Goal: Transaction & Acquisition: Purchase product/service

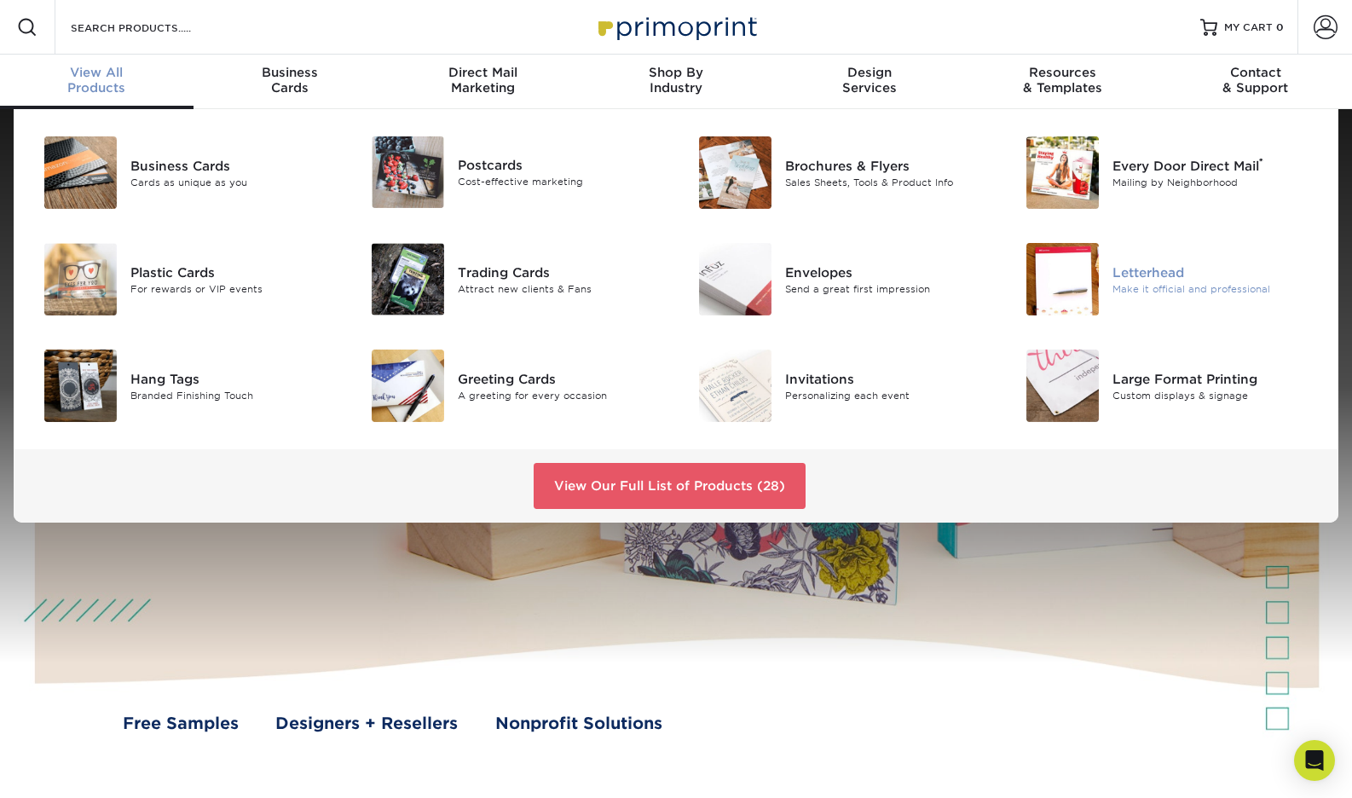
click at [1134, 268] on div "Letterhead" at bounding box center [1214, 272] width 205 height 19
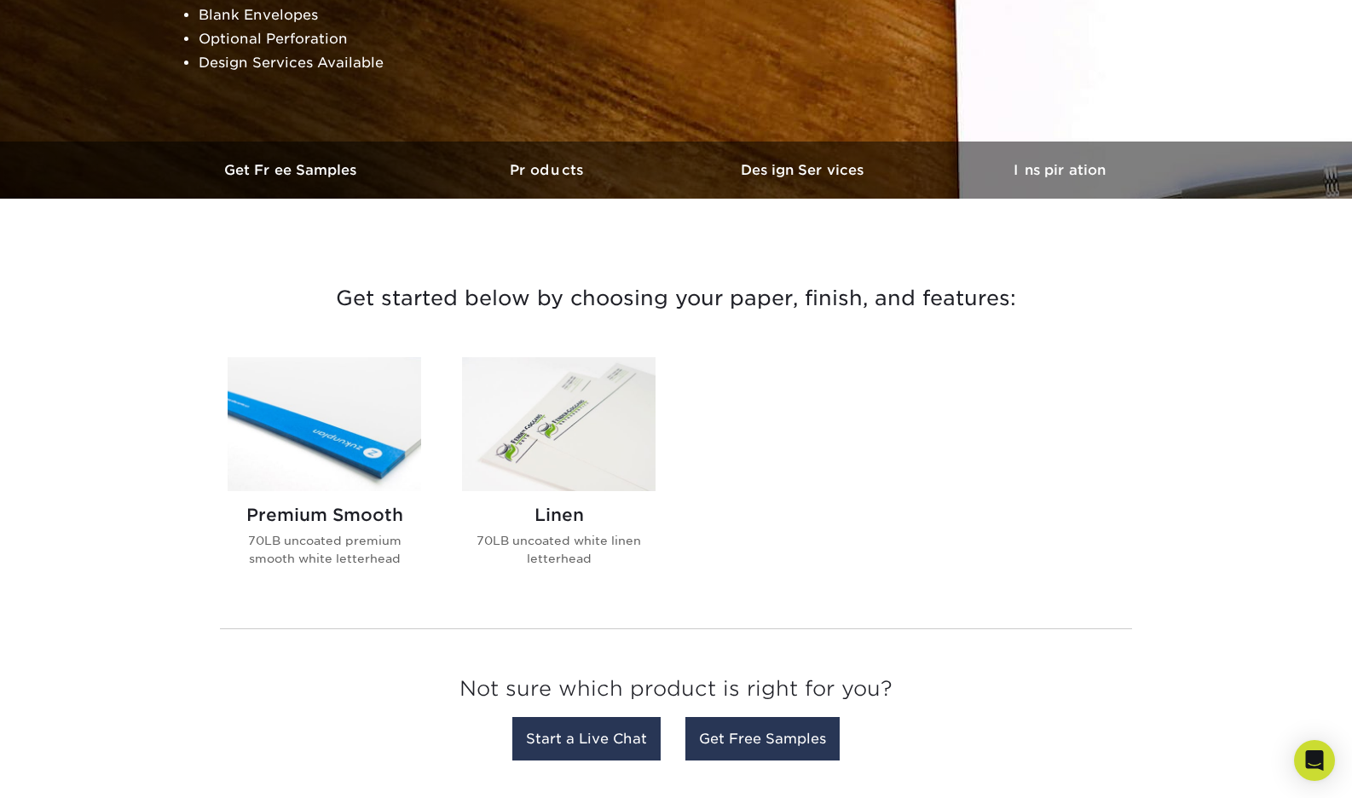
scroll to position [417, 0]
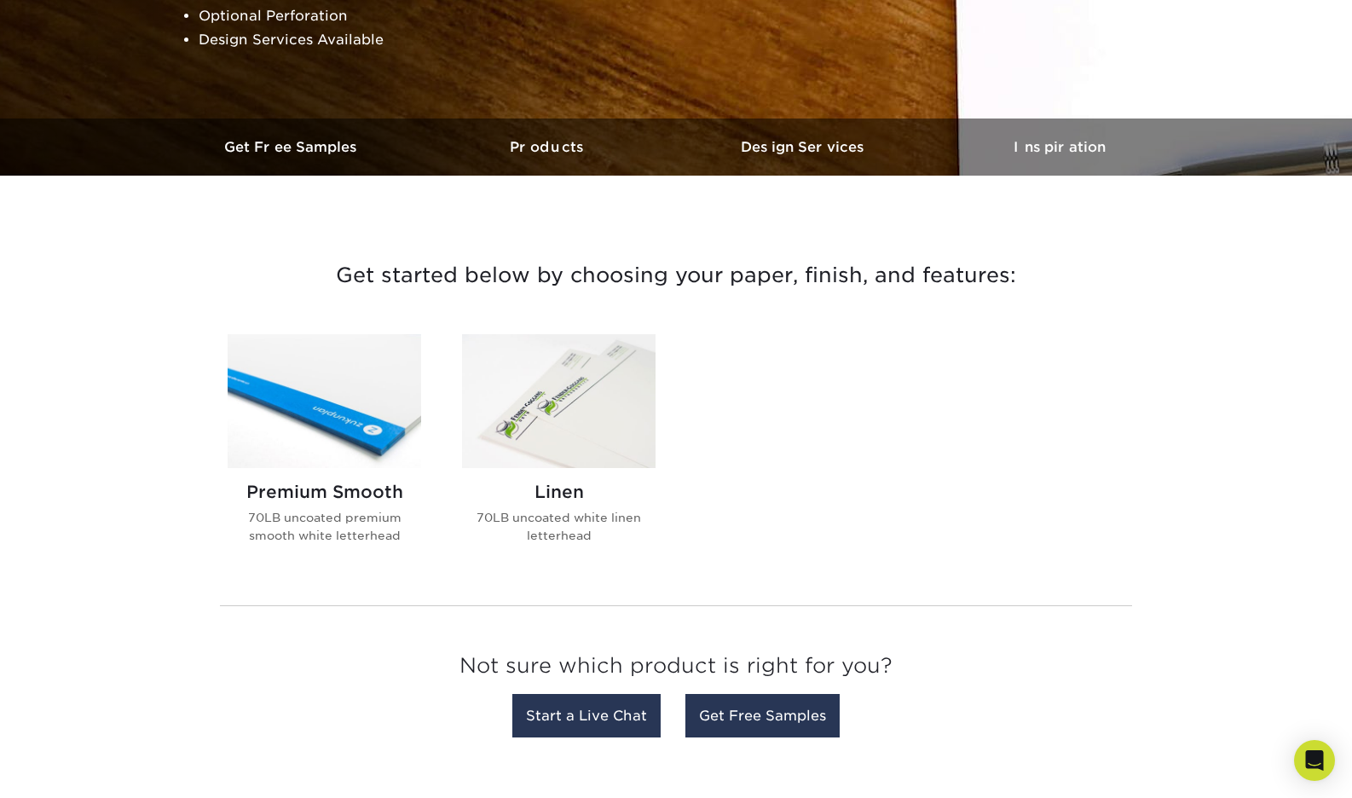
click at [356, 493] on h2 "Premium Smooth" at bounding box center [325, 492] width 194 height 20
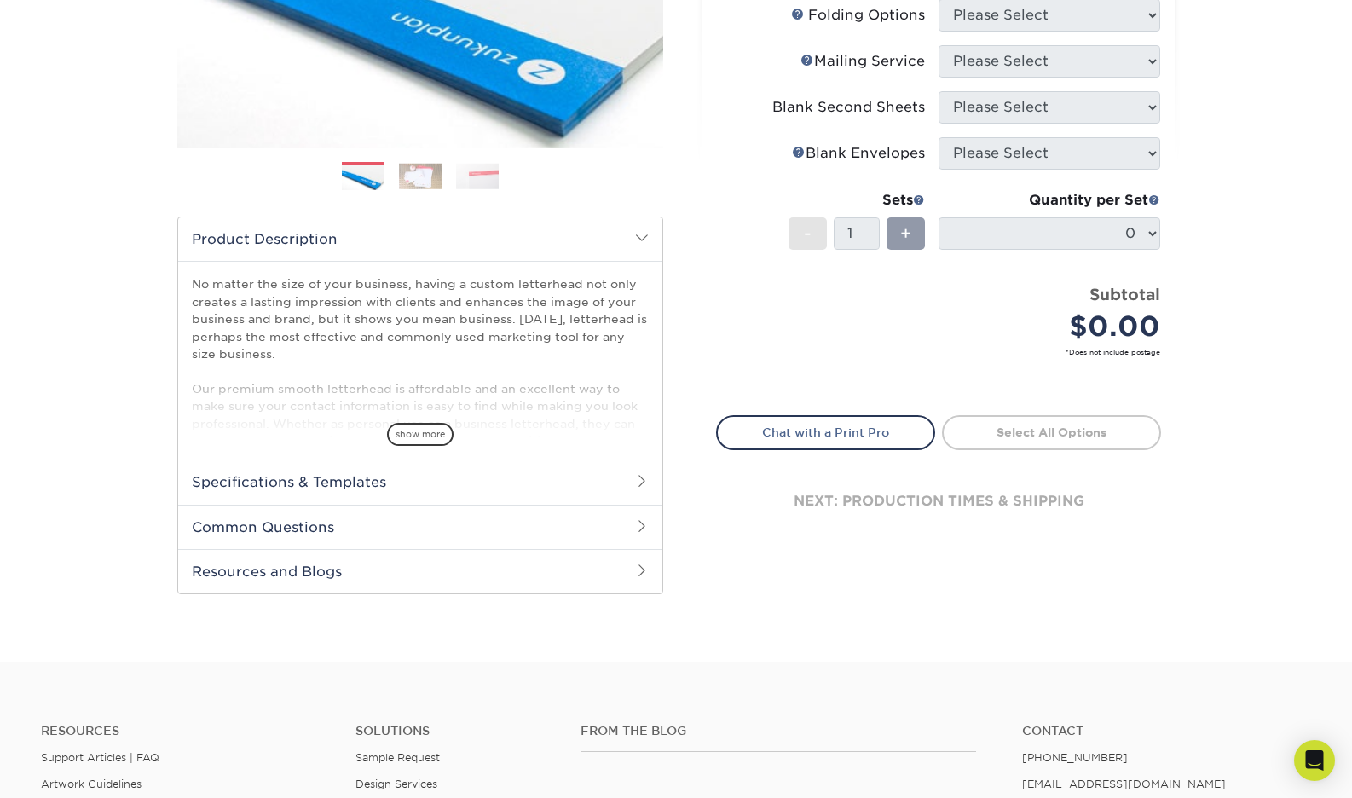
scroll to position [385, 0]
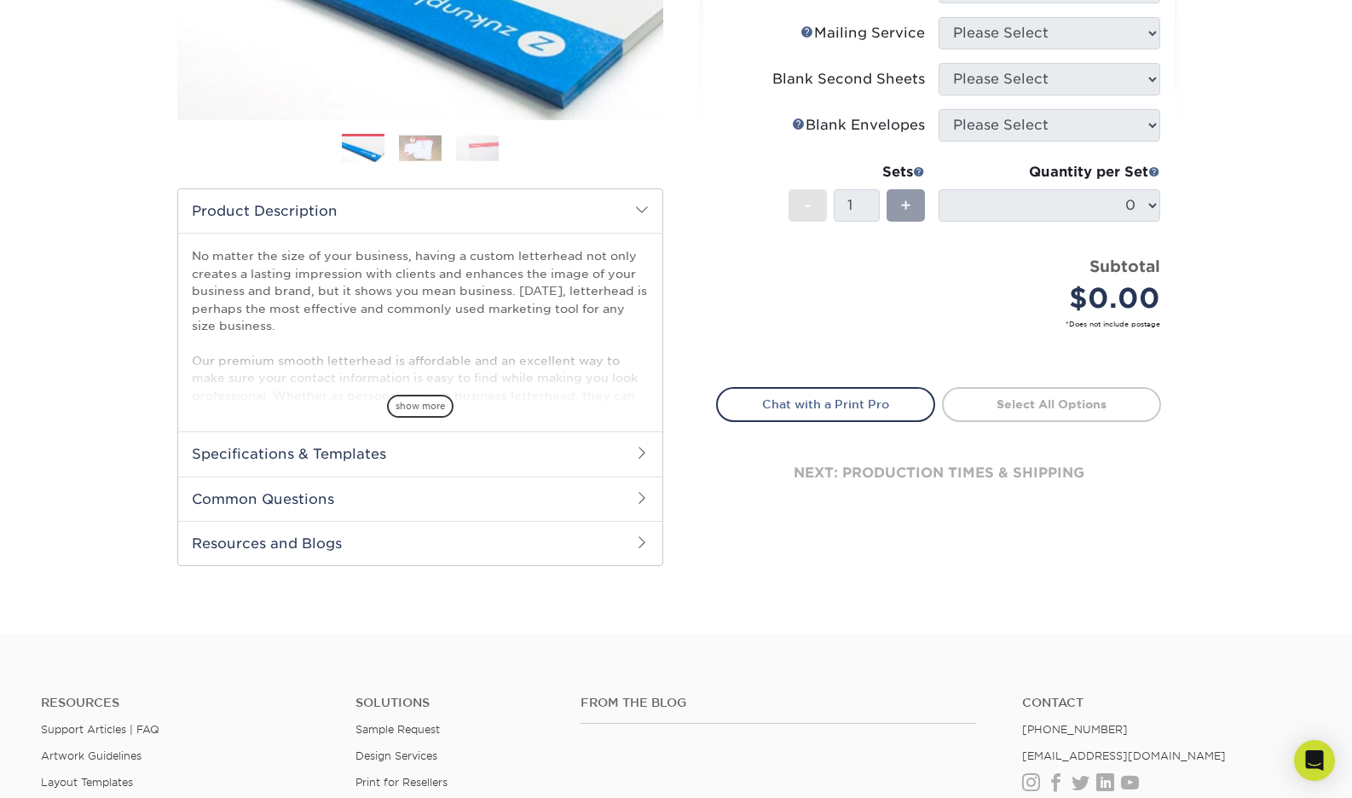
click at [643, 454] on span at bounding box center [642, 453] width 14 height 14
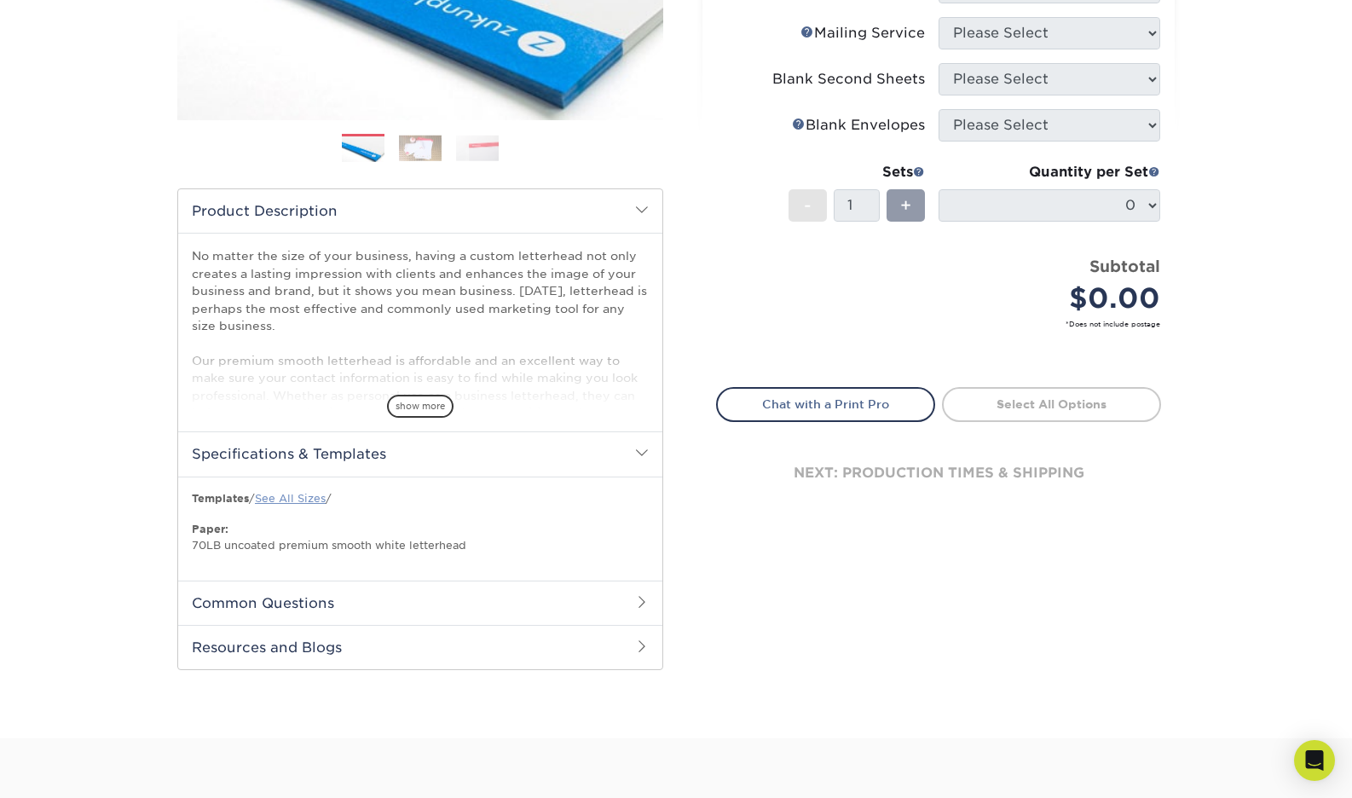
click at [315, 499] on link "See All Sizes" at bounding box center [290, 498] width 71 height 13
drag, startPoint x: 638, startPoint y: 454, endPoint x: 621, endPoint y: 447, distance: 18.4
click at [638, 454] on span at bounding box center [642, 453] width 14 height 14
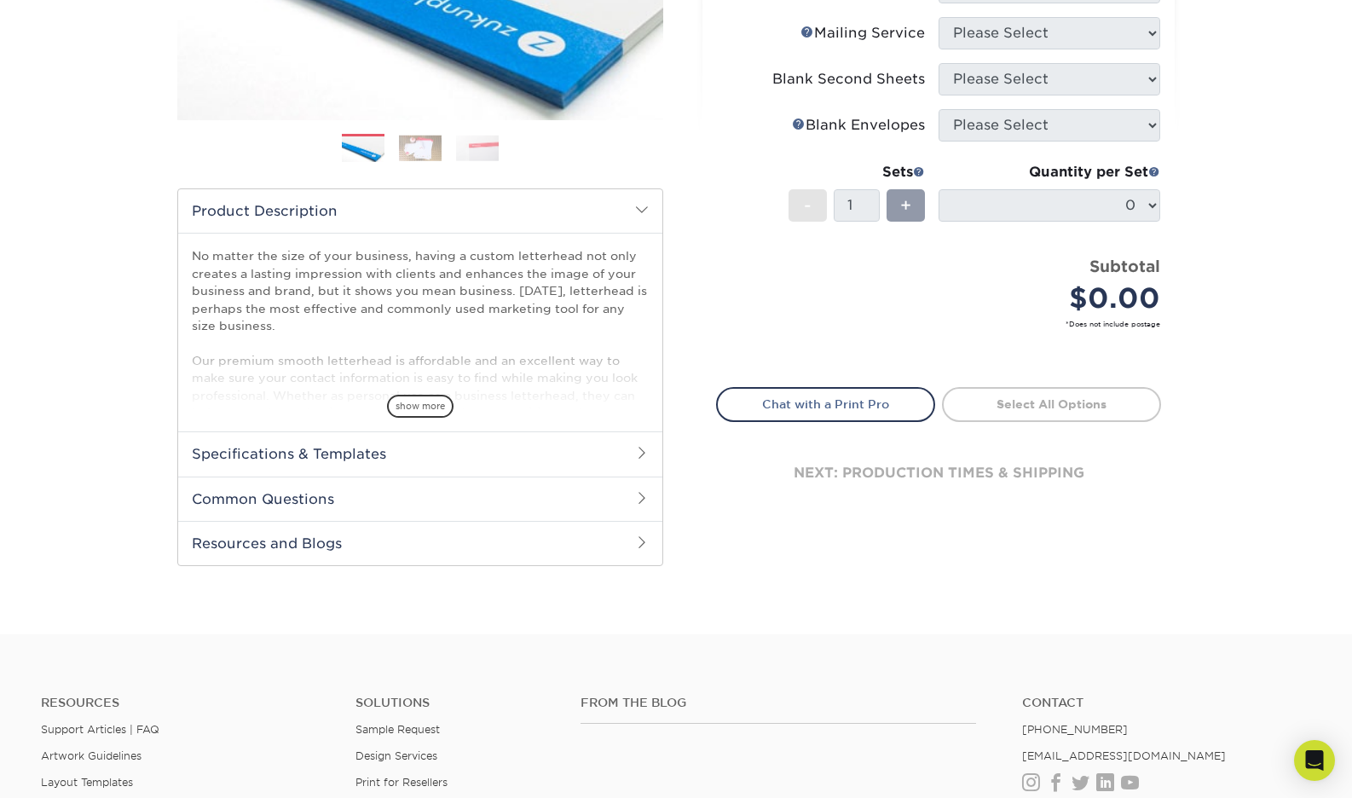
click at [418, 408] on span "show more" at bounding box center [420, 406] width 66 height 23
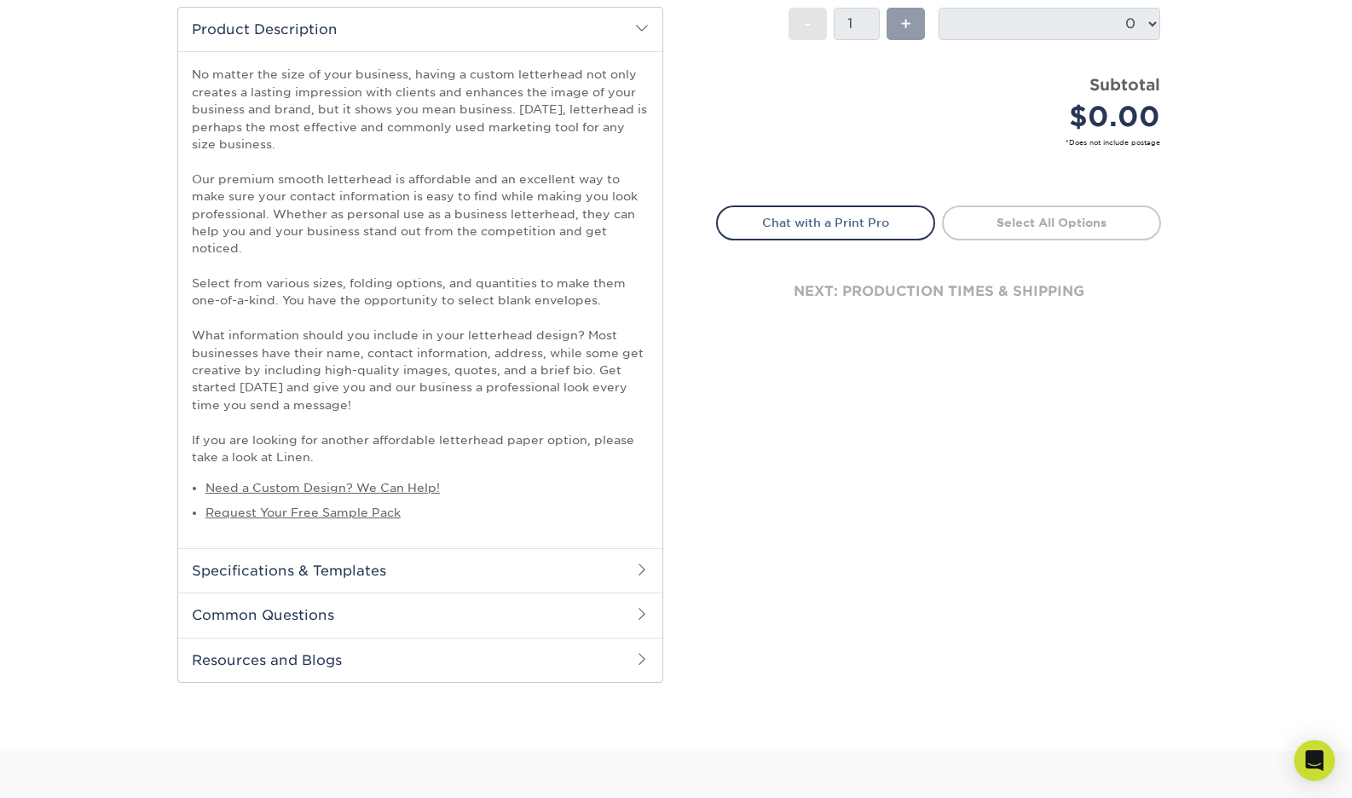
scroll to position [569, 0]
click at [613, 609] on h2 "Common Questions" at bounding box center [420, 612] width 484 height 44
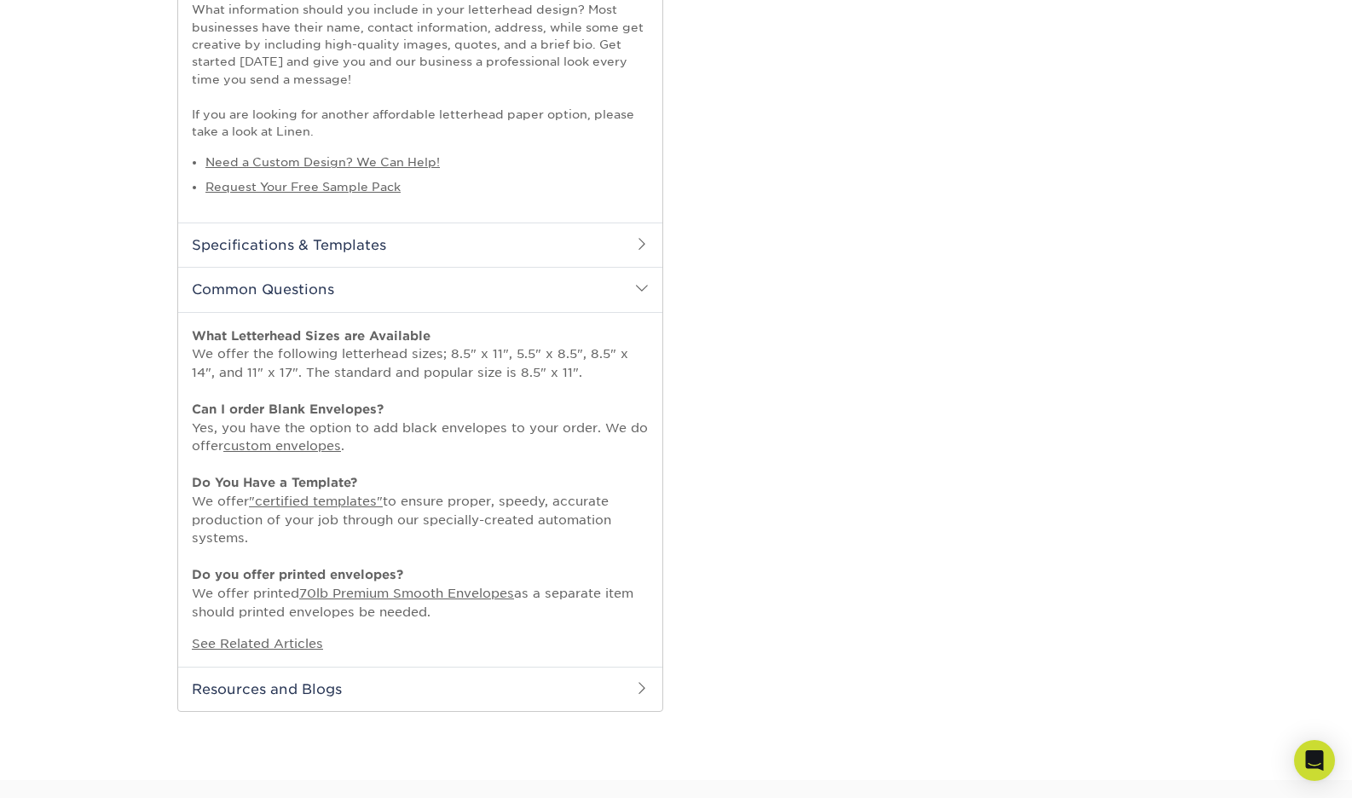
scroll to position [896, 0]
click at [507, 685] on h2 "Resources and Blogs" at bounding box center [420, 685] width 484 height 44
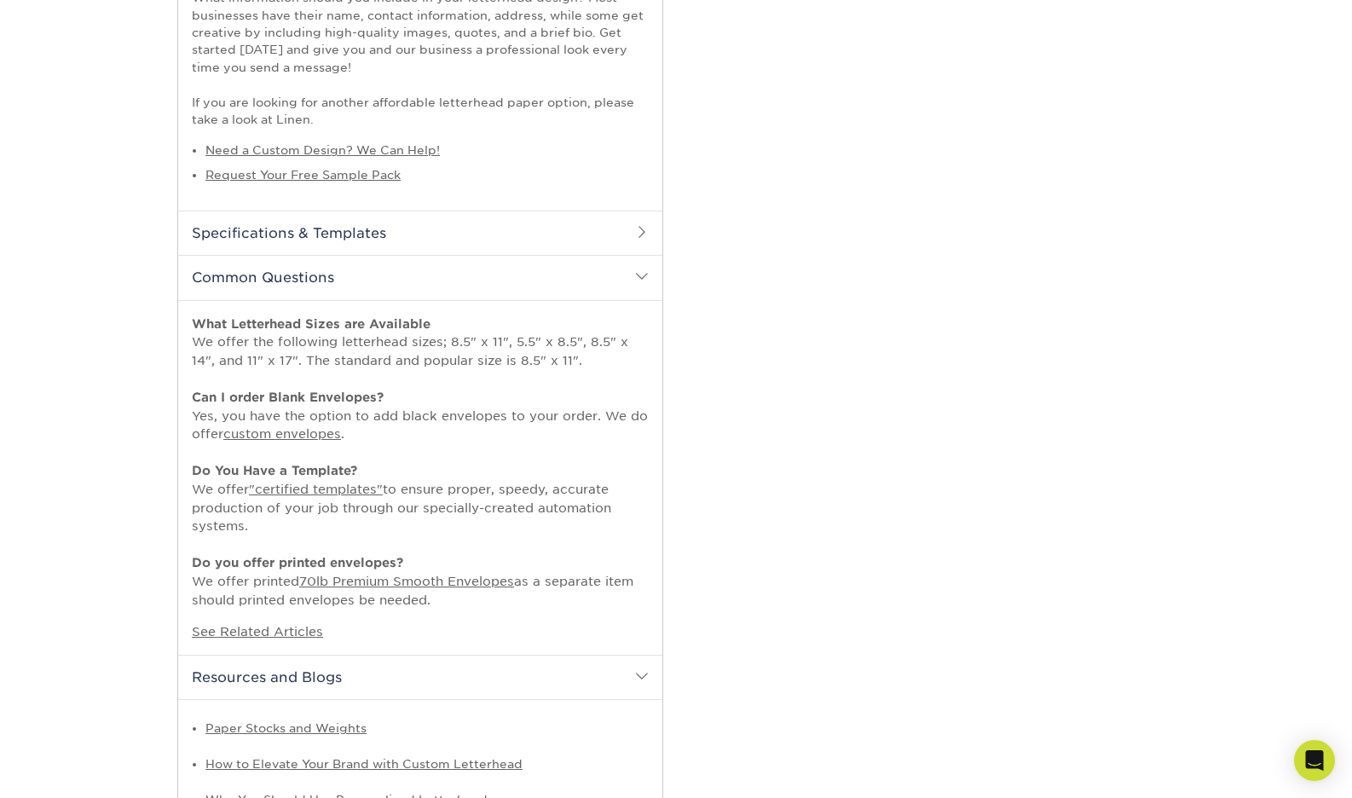
scroll to position [910, 0]
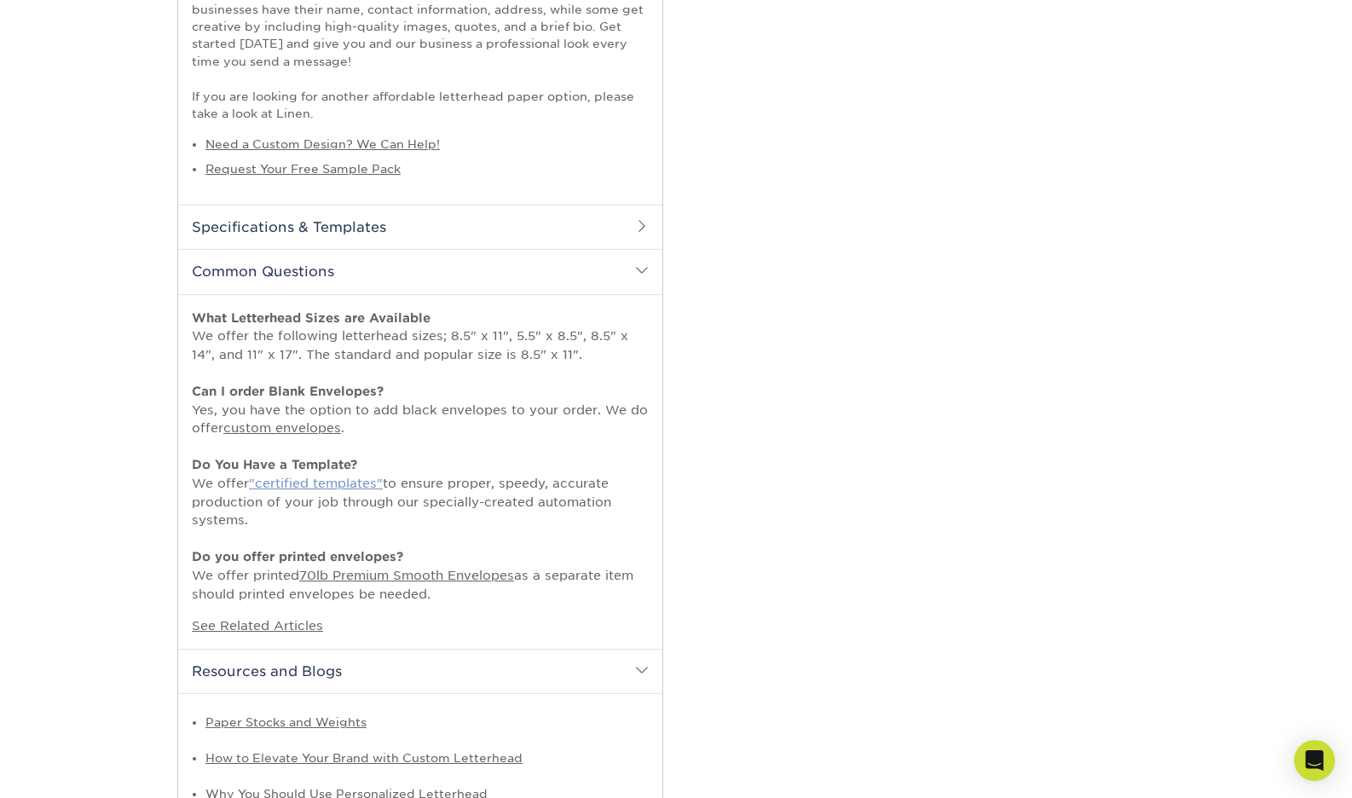
click at [329, 487] on link ""certified templates"" at bounding box center [316, 483] width 134 height 14
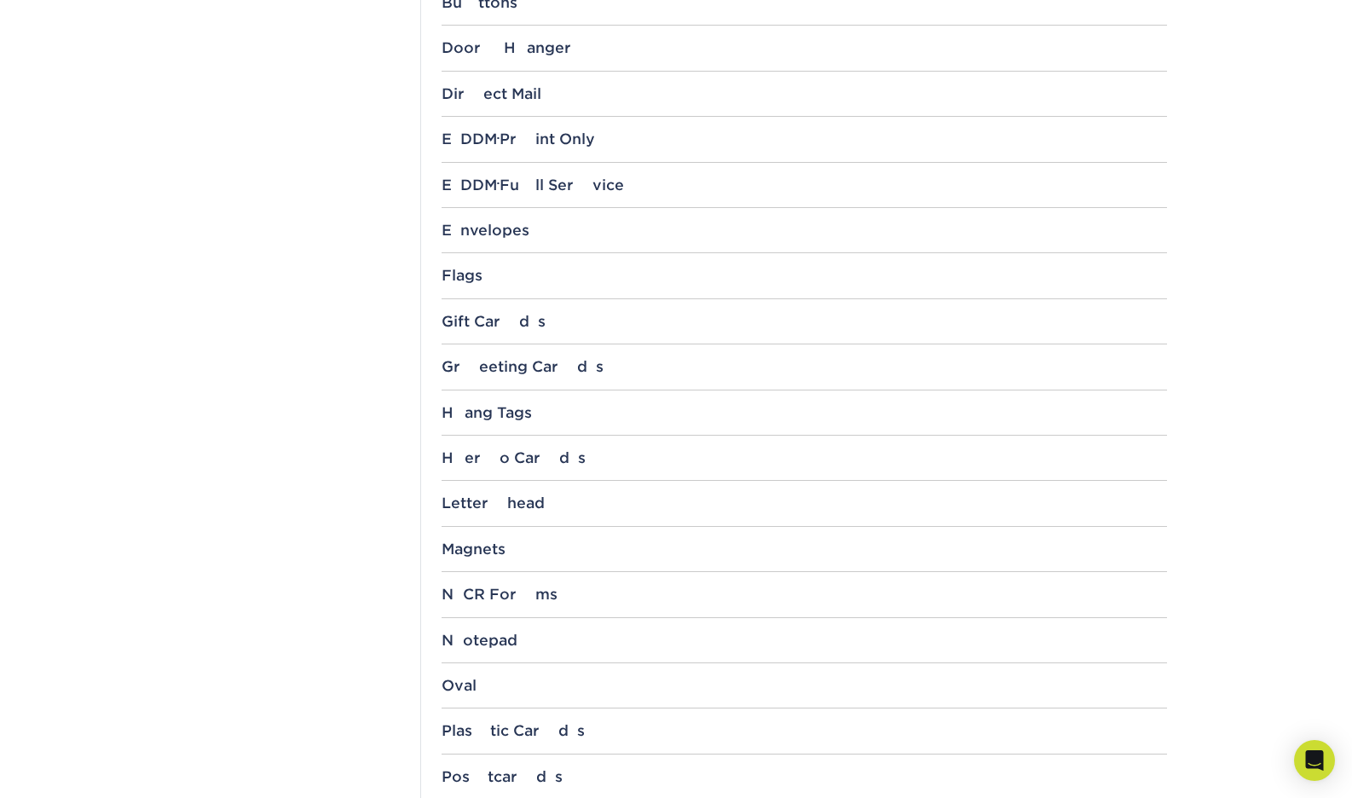
scroll to position [1158, 0]
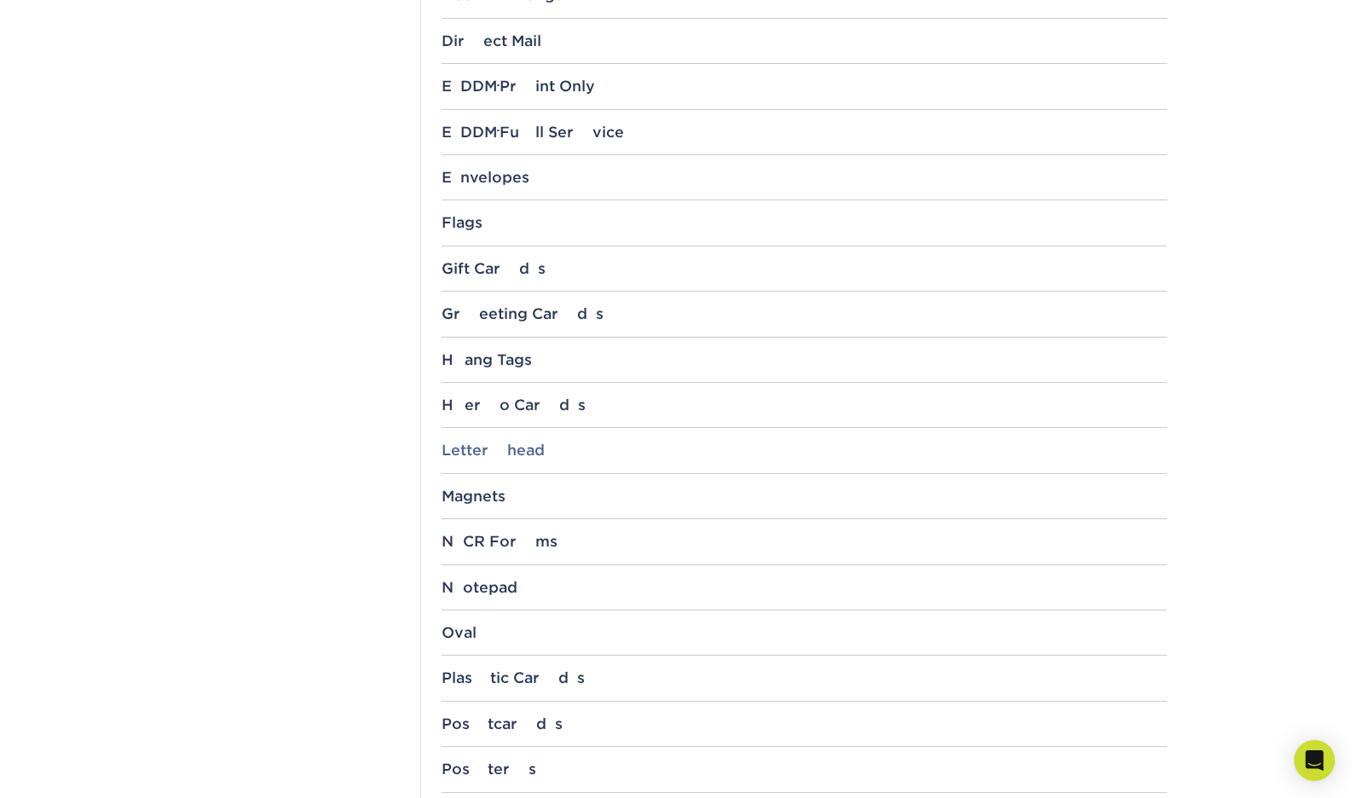
click at [486, 458] on div "Letterhead" at bounding box center [804, 450] width 725 height 17
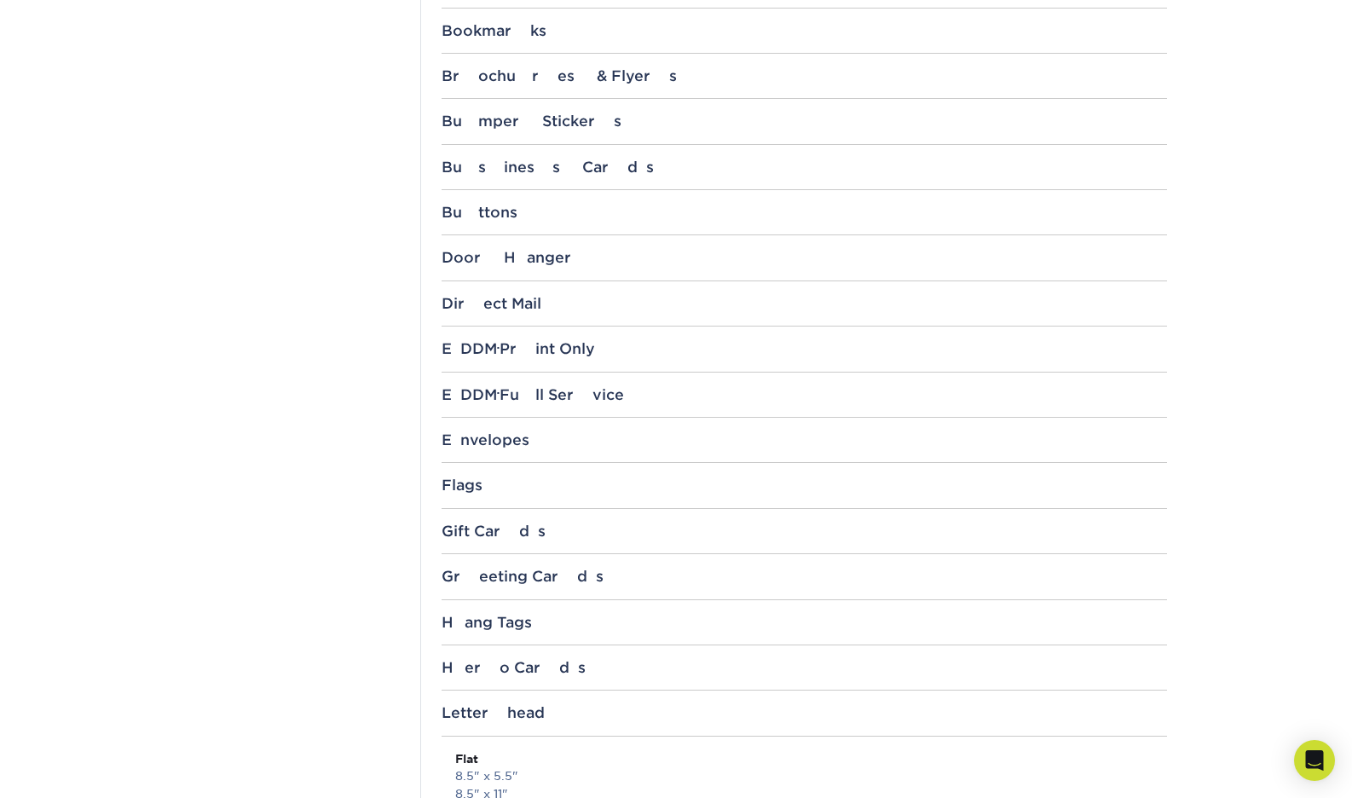
scroll to position [0, 0]
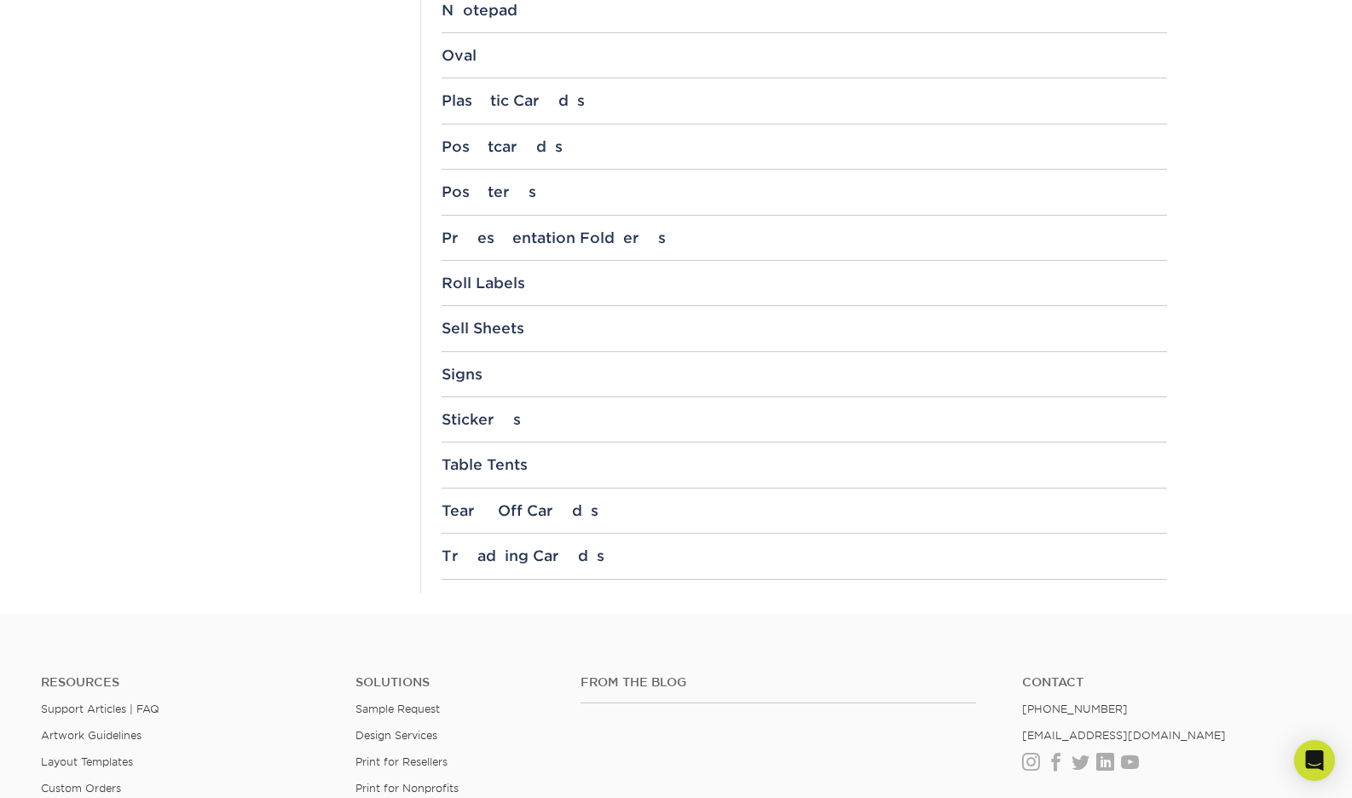
scroll to position [1534, 0]
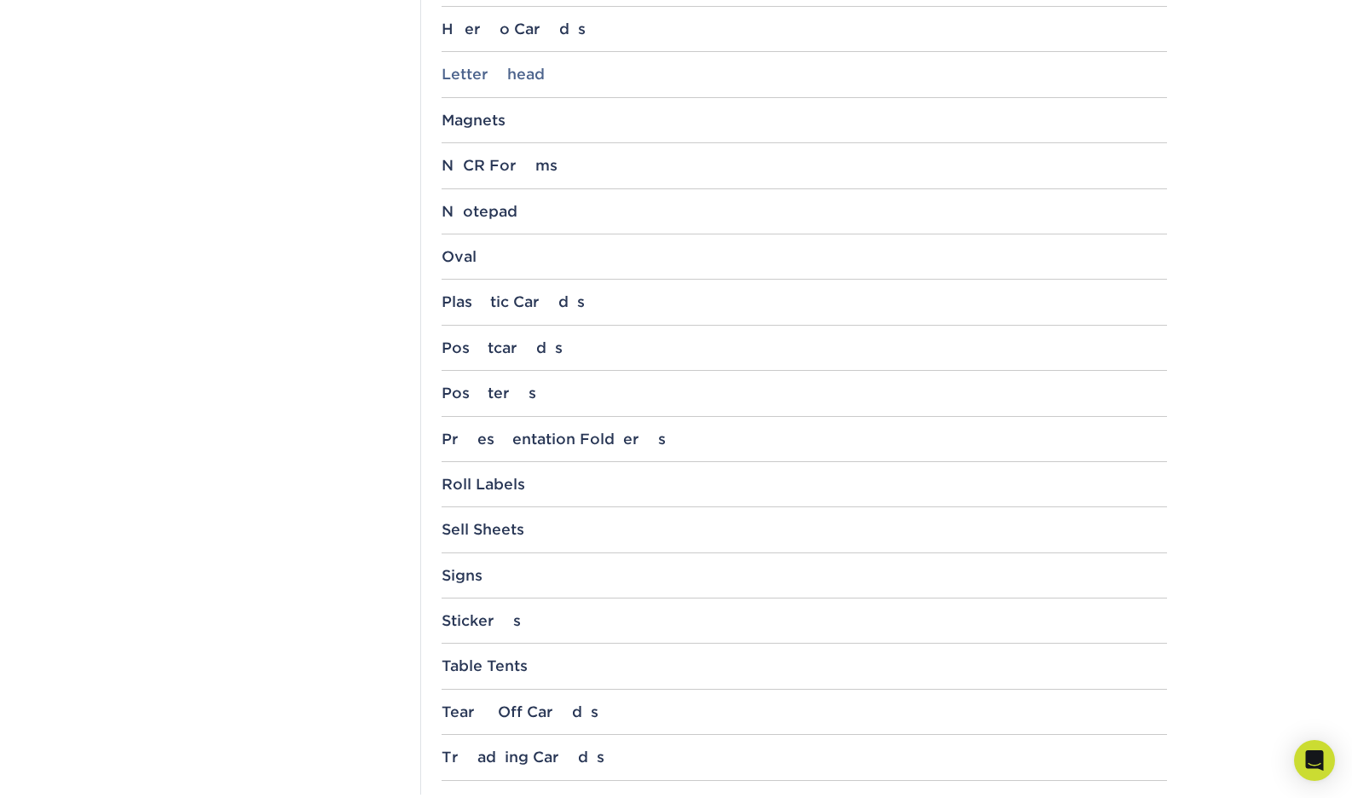
click at [514, 75] on div "Letterhead" at bounding box center [804, 74] width 725 height 17
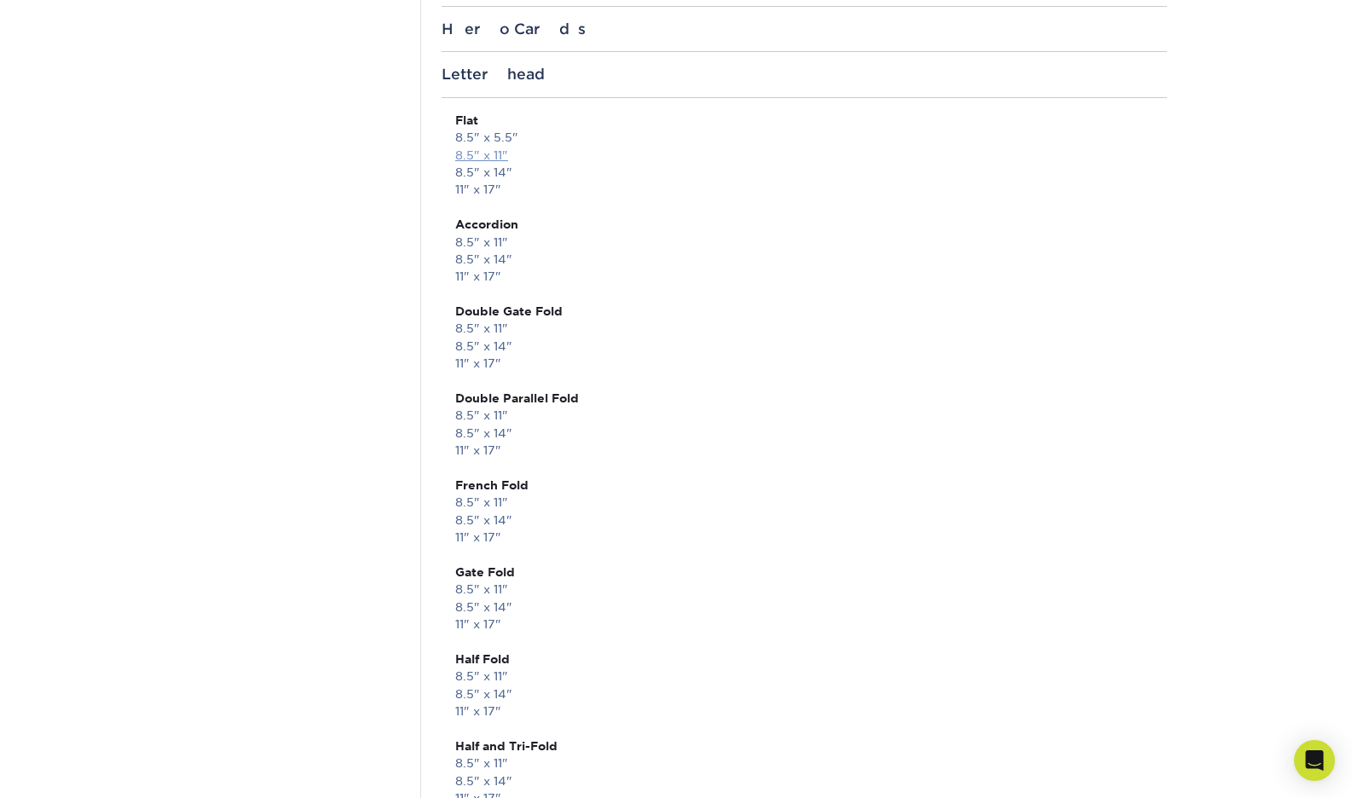
click at [491, 152] on link "8.5" x 11"" at bounding box center [481, 155] width 53 height 14
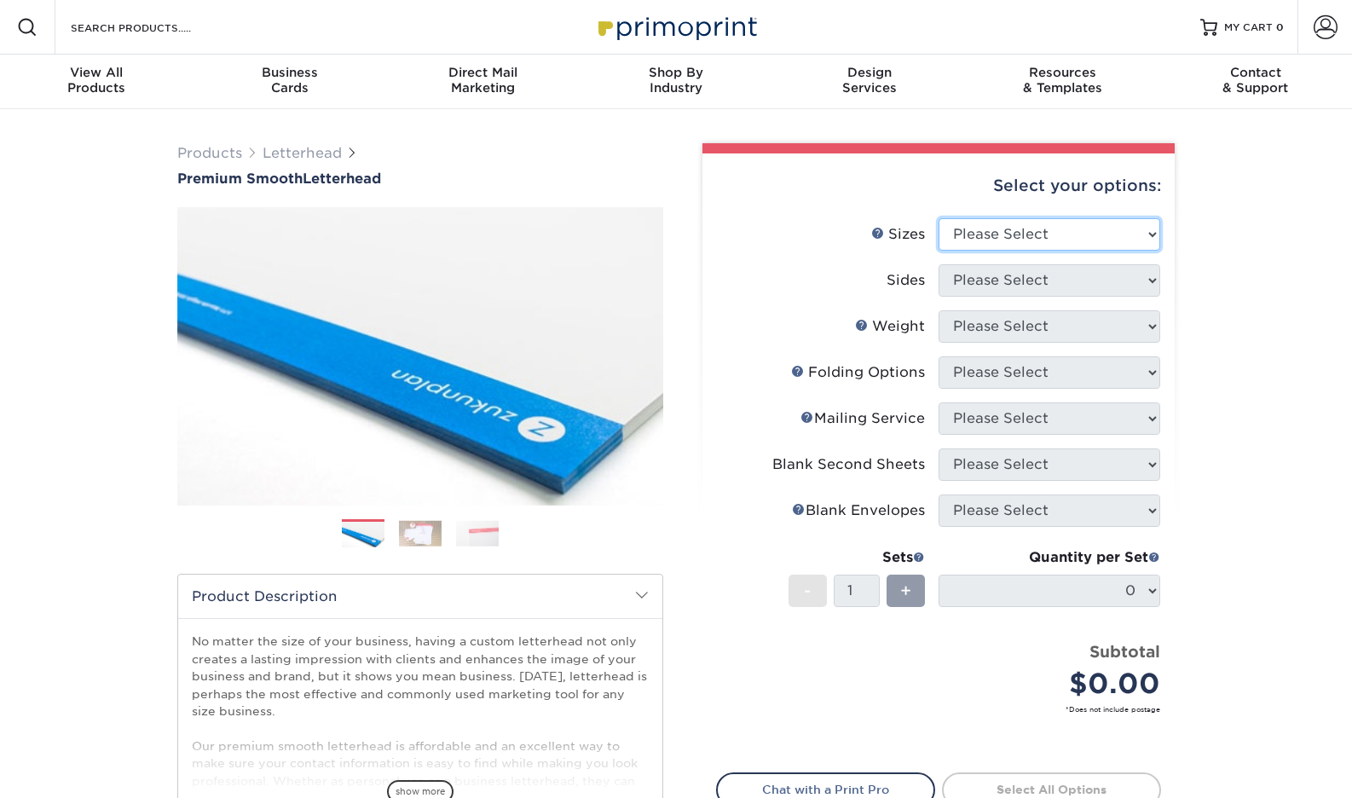
click at [1021, 240] on select "Please Select 5.5" x 8.5" 8.5" x 11" 8.5" x 14" 11" x 17"" at bounding box center [1050, 234] width 222 height 32
select select "8.50x11.00"
click at [939, 218] on select "Please Select 5.5" x 8.5" 8.5" x 11" 8.5" x 14" 11" x 17"" at bounding box center [1050, 234] width 222 height 32
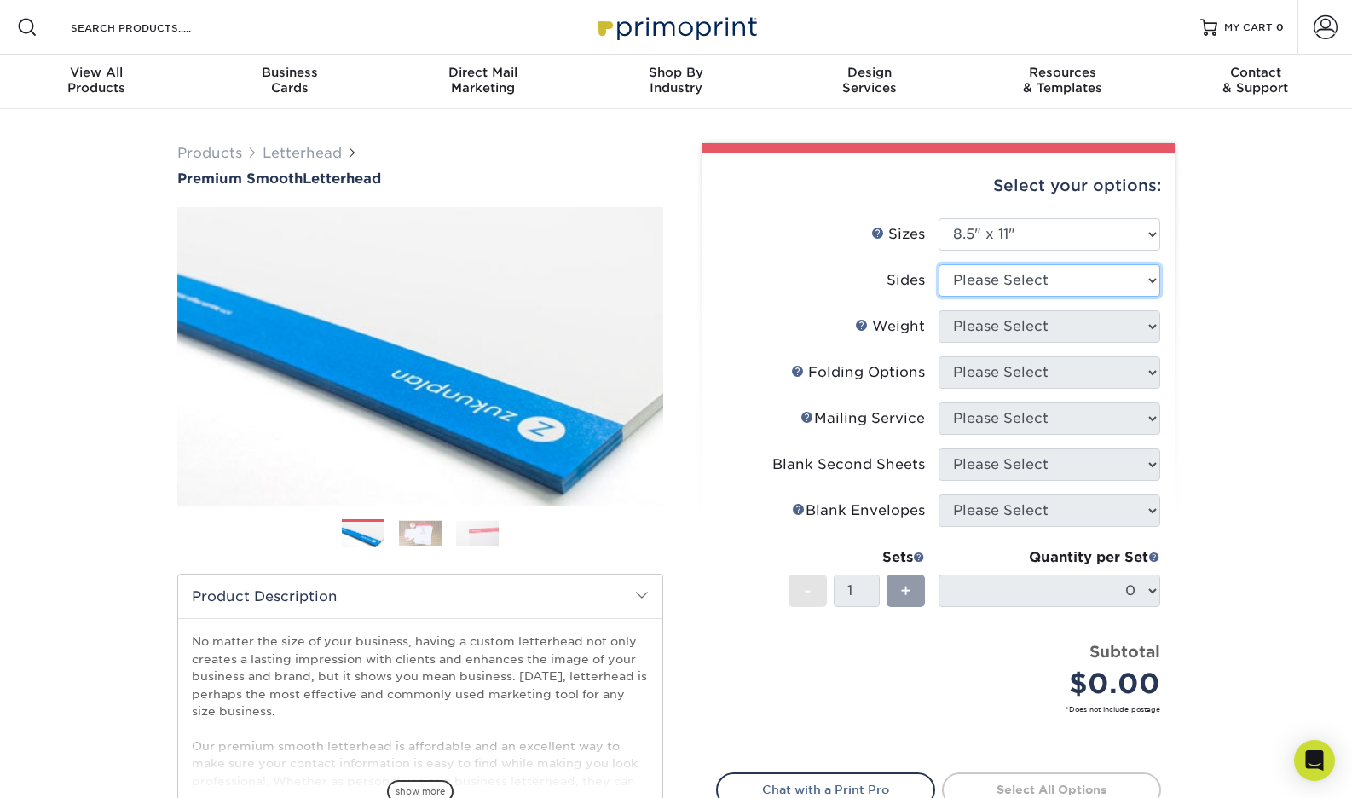
click at [1014, 277] on select "Please Select Print Both Sides Print Front Only" at bounding box center [1050, 280] width 222 height 32
click at [1021, 274] on select "Please Select Print Both Sides Print Front Only" at bounding box center [1050, 280] width 222 height 32
select select "32d3c223-f82c-492b-b915-ba065a00862f"
click at [939, 264] on select "Please Select Print Both Sides Print Front Only" at bounding box center [1050, 280] width 222 height 32
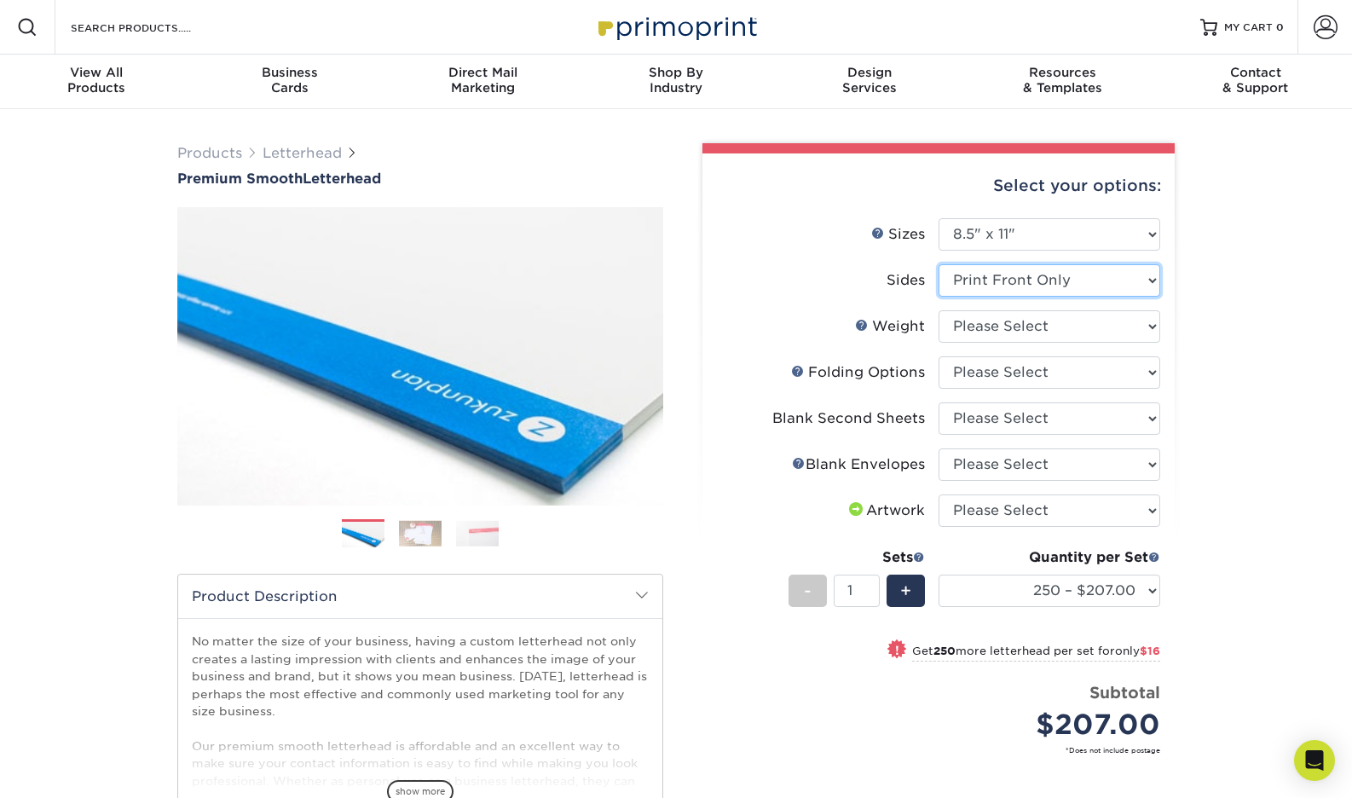
click at [1108, 276] on select "Please Select Print Both Sides Print Front Only" at bounding box center [1050, 280] width 222 height 32
click at [939, 264] on select "Please Select Print Both Sides Print Front Only" at bounding box center [1050, 280] width 222 height 32
click at [1098, 336] on select "Please Select 70LB" at bounding box center [1050, 326] width 222 height 32
select select "70LB"
click at [939, 310] on select "Please Select 70LB" at bounding box center [1050, 326] width 222 height 32
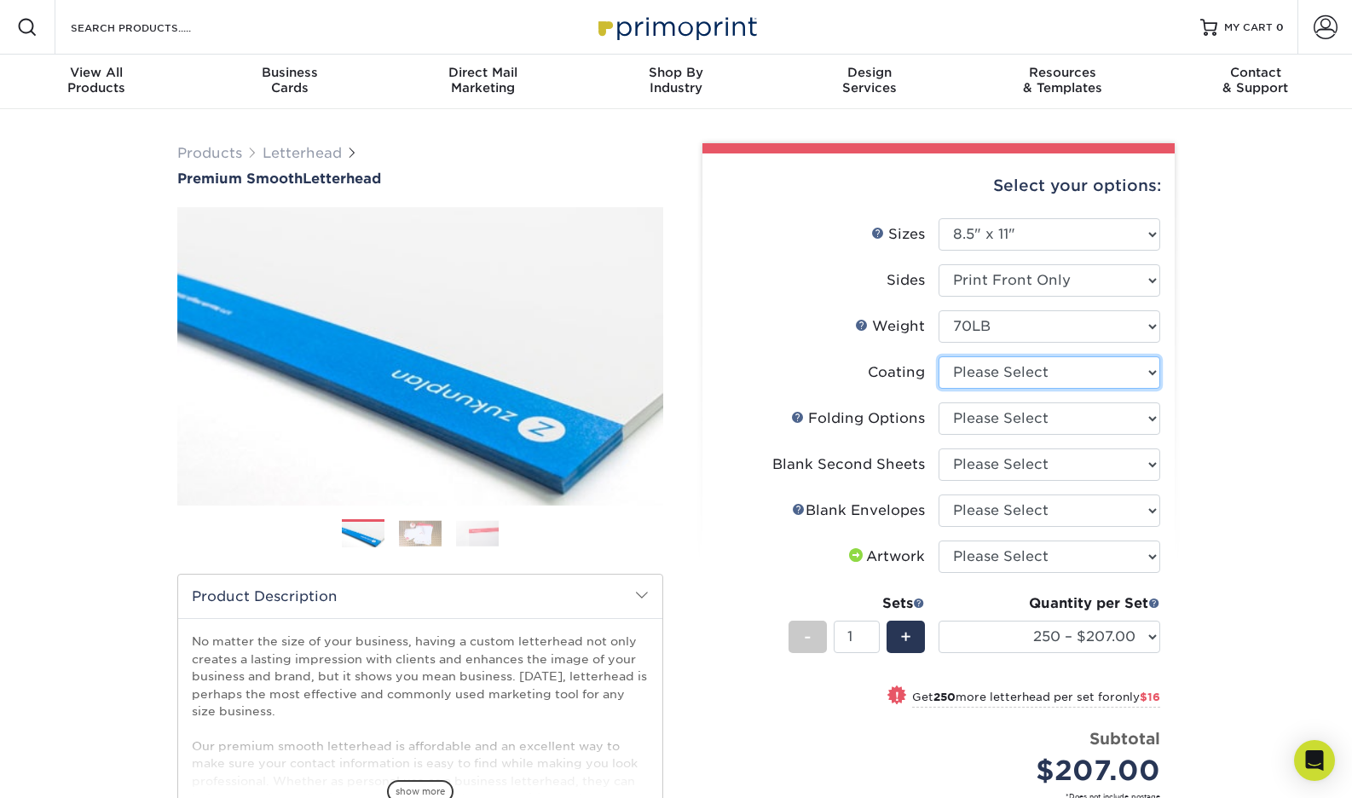
click at [1104, 369] on select at bounding box center [1050, 372] width 222 height 32
select select "3e7618de-abca-4bda-9f97-8b9129e913d8"
click at [939, 356] on select at bounding box center [1050, 372] width 222 height 32
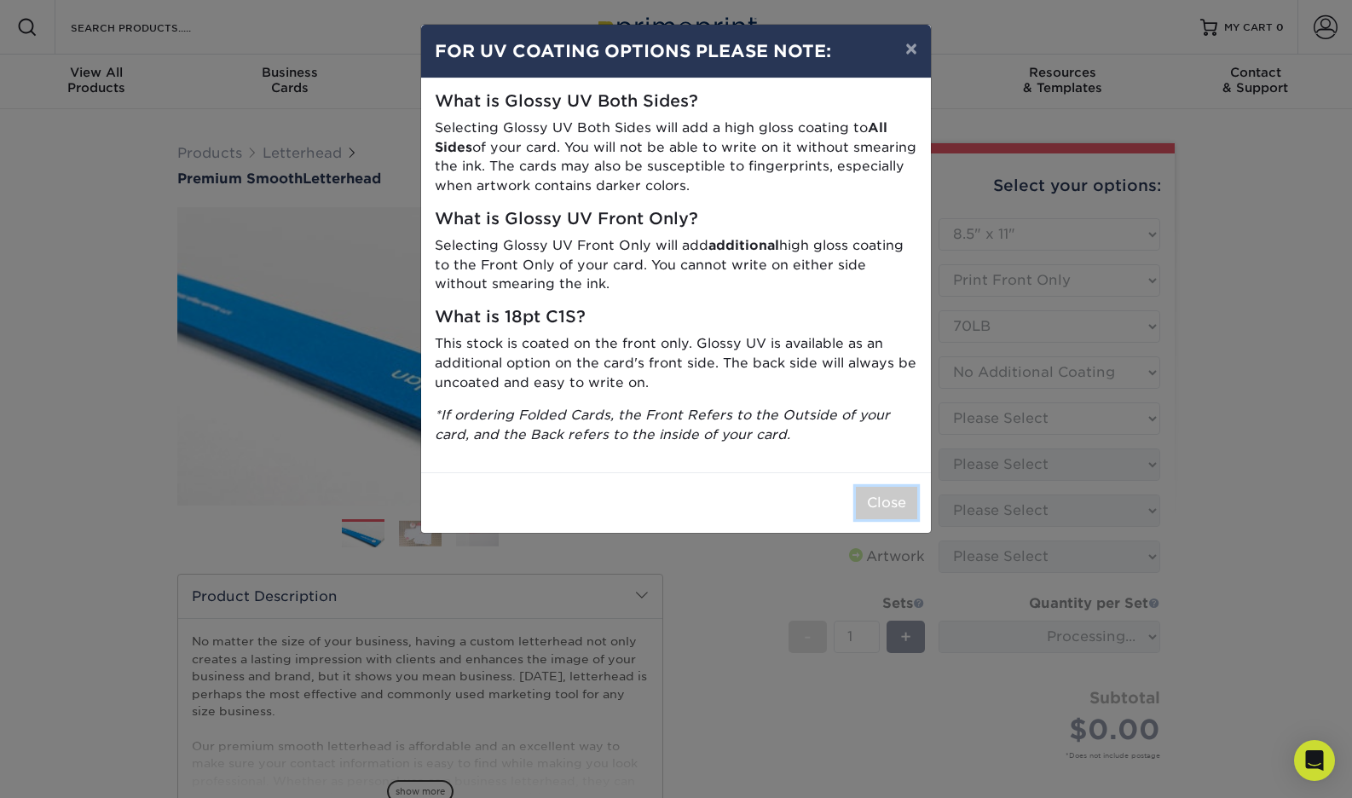
click at [898, 504] on button "Close" at bounding box center [886, 503] width 61 height 32
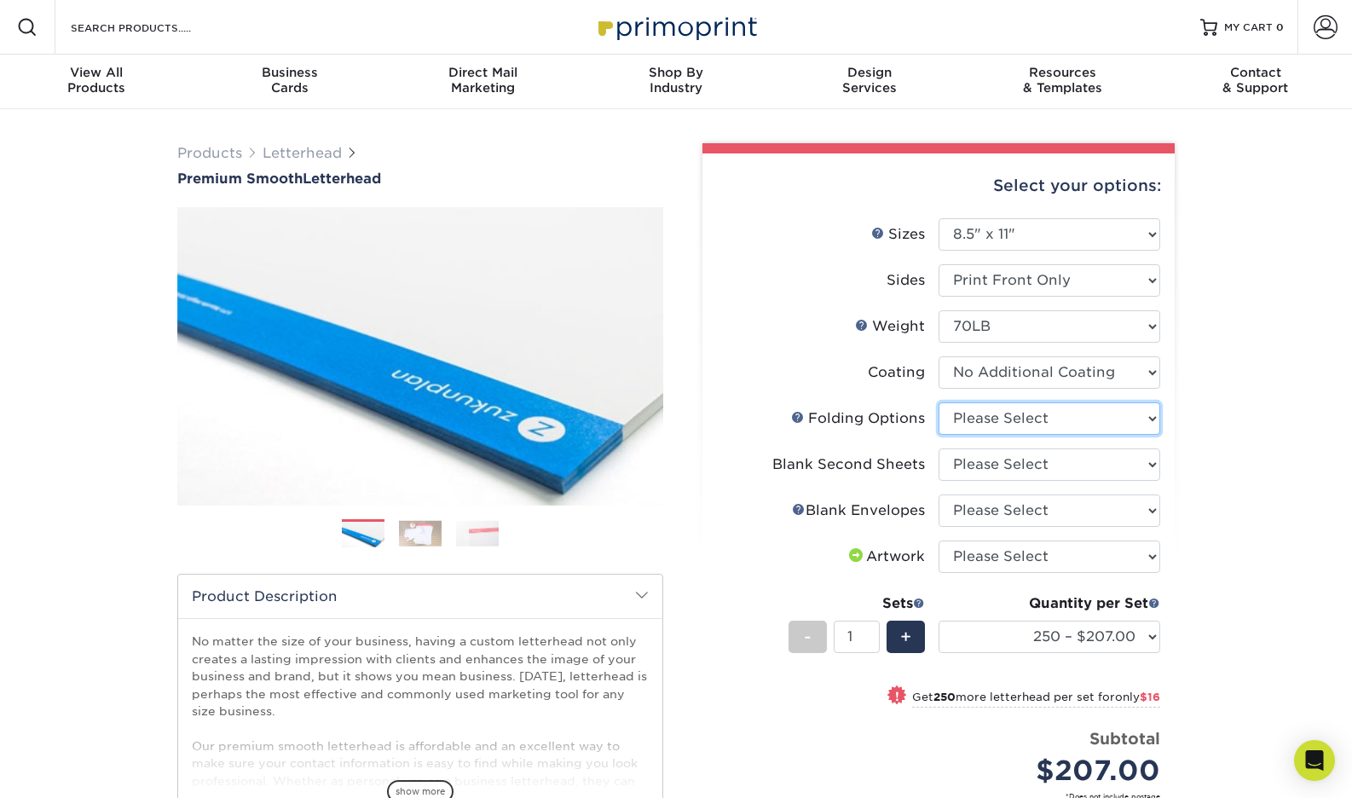
click at [1075, 420] on select "Please Select FLAT - No Folding Accordion Fold Half-Fold (Vertical) Half-Fold (…" at bounding box center [1050, 418] width 222 height 32
select select "9b1d5825-34d1-4721-9874-ed79abb003d7"
click at [939, 402] on select "Please Select FLAT - No Folding Accordion Fold Half-Fold (Vertical) Half-Fold (…" at bounding box center [1050, 418] width 222 height 32
click at [1056, 459] on select "Please Select No second blank sheets Yes 250 blank sheets Yes 500 blank sheets …" at bounding box center [1050, 464] width 222 height 32
select select "80c01c16-d127-4b18-b8f3-2c0f873fa65b"
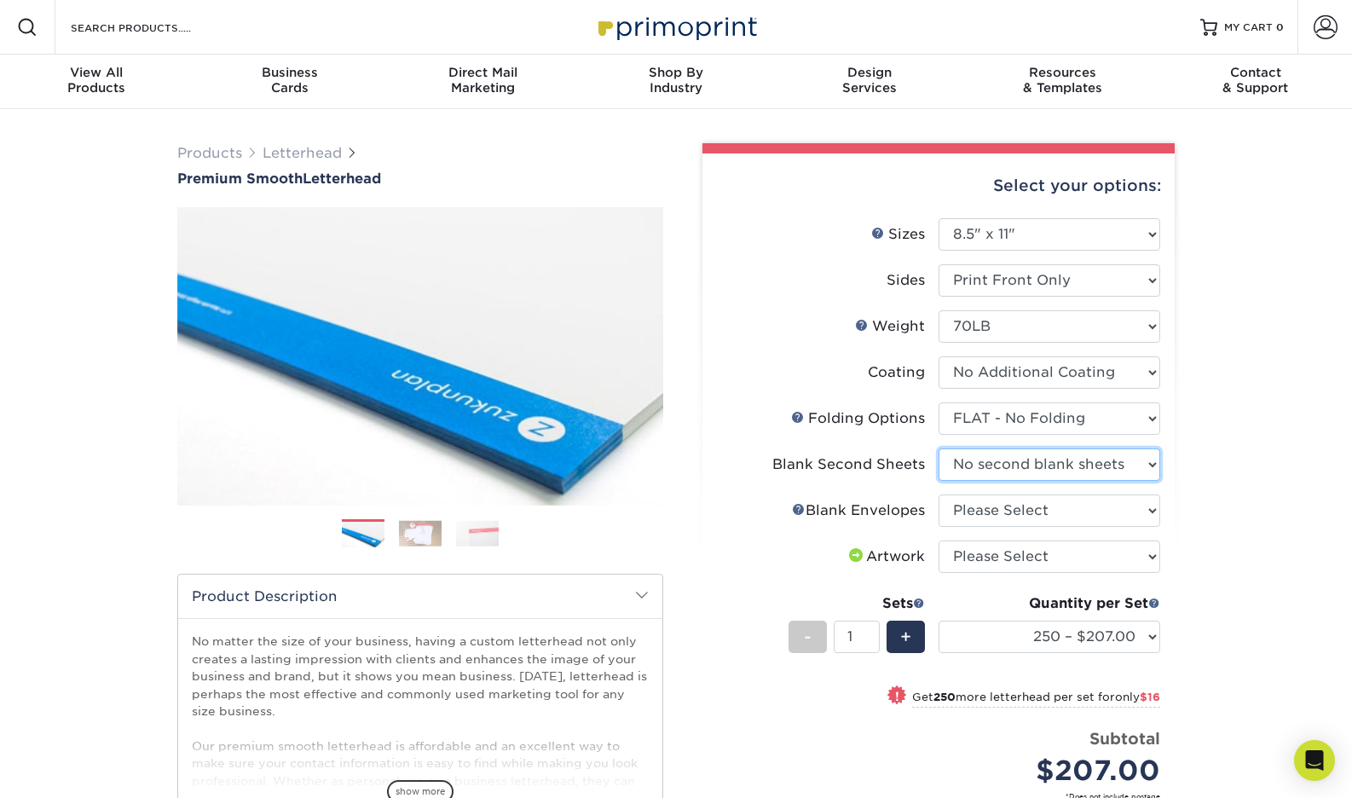
click at [939, 448] on select "Please Select No second blank sheets Yes 250 blank sheets Yes 500 blank sheets …" at bounding box center [1050, 464] width 222 height 32
click at [1053, 510] on select "Please Select No Blank Envelopes Yes 250 Envelopes NO 10 Yes 500 Envelopes NO 1…" at bounding box center [1050, 510] width 222 height 32
select select "9f137334-7cf0-4a73-8a74-a4df662606ea"
click at [939, 494] on select "Please Select No Blank Envelopes Yes 250 Envelopes NO 10 Yes 500 Envelopes NO 1…" at bounding box center [1050, 510] width 222 height 32
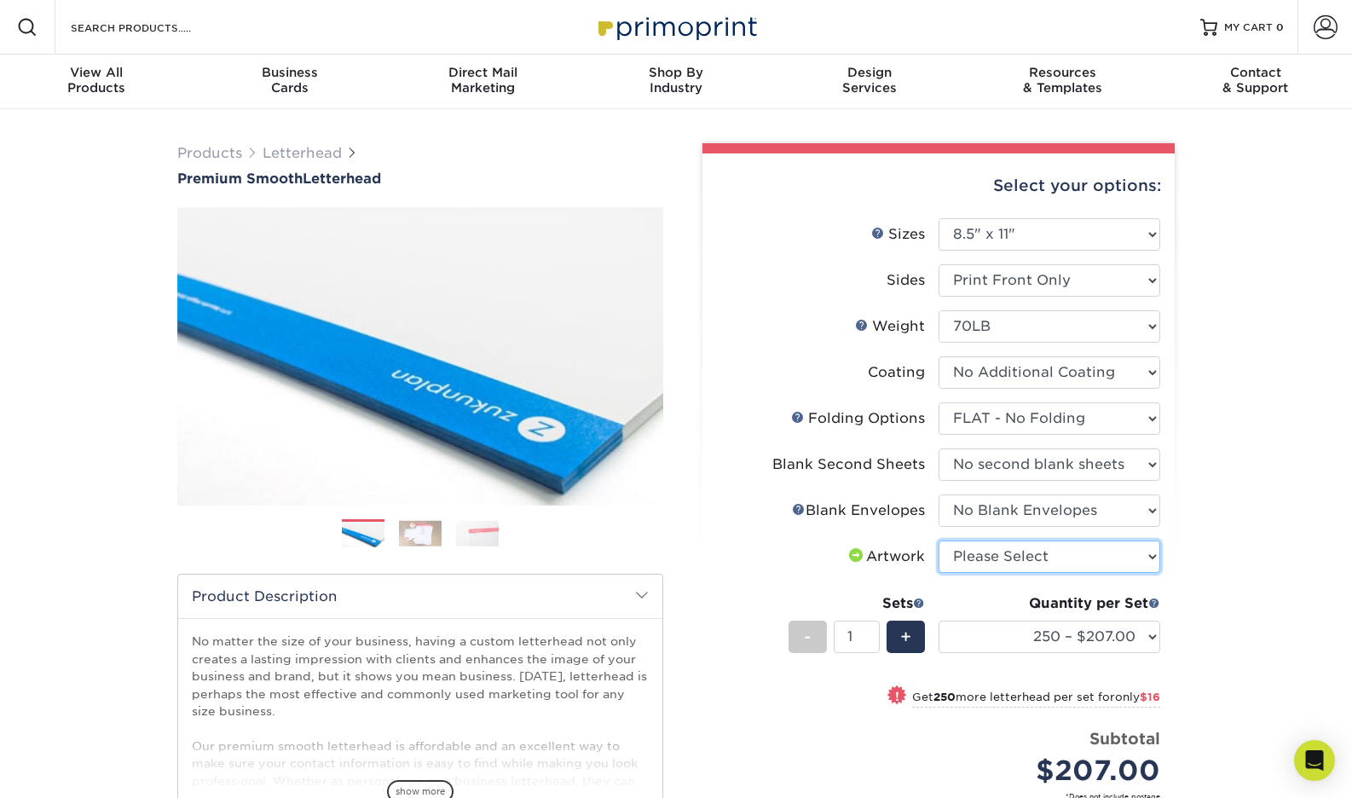
click at [1099, 563] on select "Please Select I will upload files I need a design - $75" at bounding box center [1050, 556] width 222 height 32
select select "upload"
click at [939, 540] on select "Please Select I will upload files I need a design - $75" at bounding box center [1050, 556] width 222 height 32
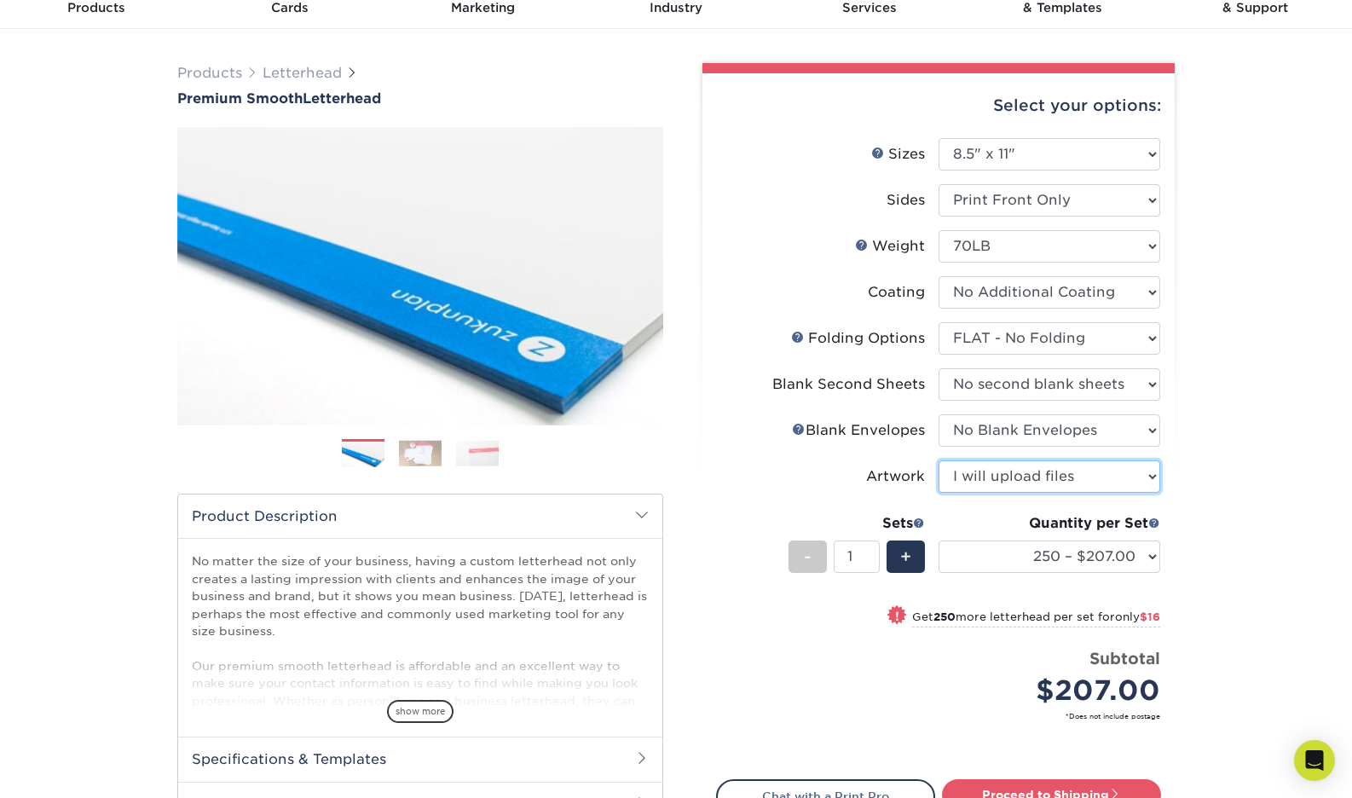
scroll to position [90, 0]
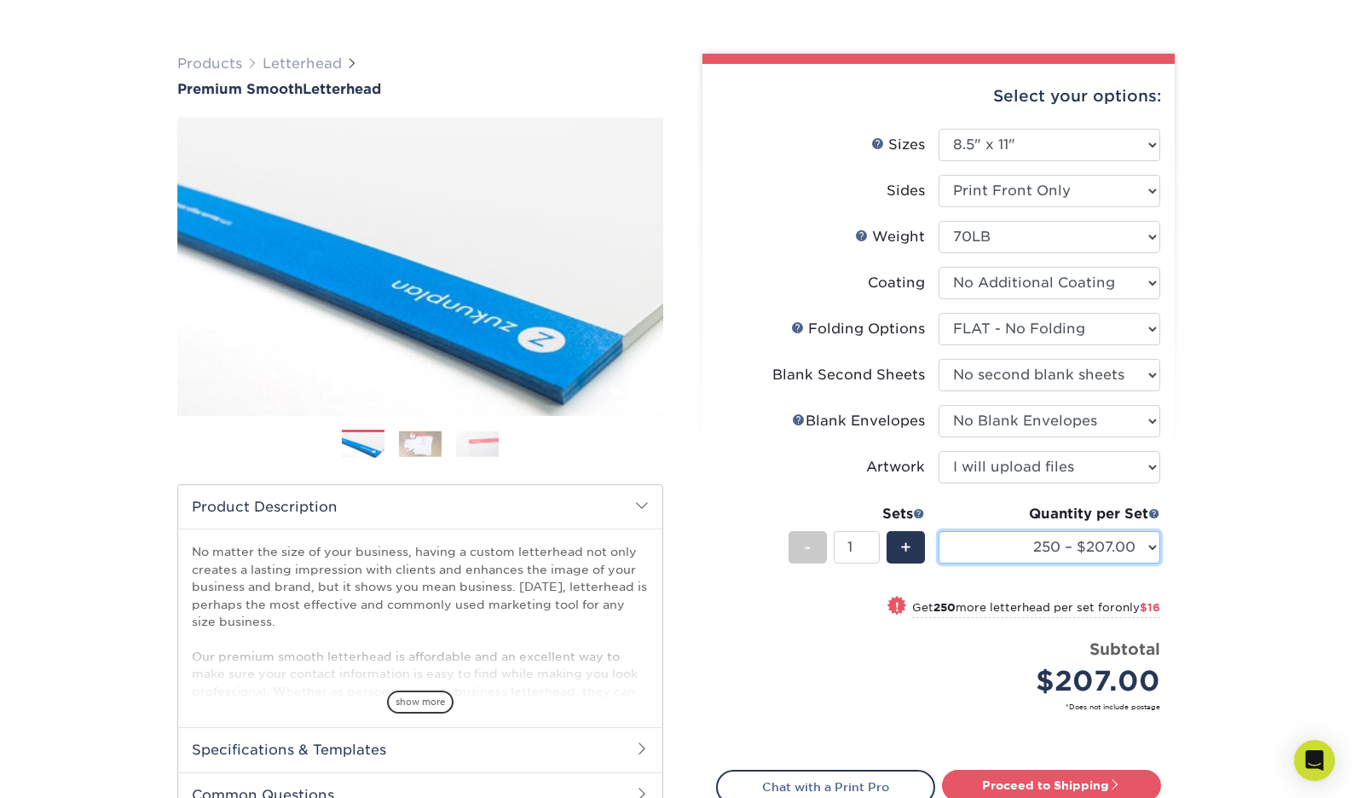
click at [1135, 545] on select "250 – $207.00 500 – $223.00 1000 – $254.00 2500 – $385.00 5000 – $515.00 10000 …" at bounding box center [1050, 547] width 222 height 32
select select "2500 – $385.00"
click at [939, 531] on select "250 – $207.00 500 – $223.00 1000 – $254.00 2500 – $385.00 5000 – $515.00 10000 …" at bounding box center [1050, 547] width 222 height 32
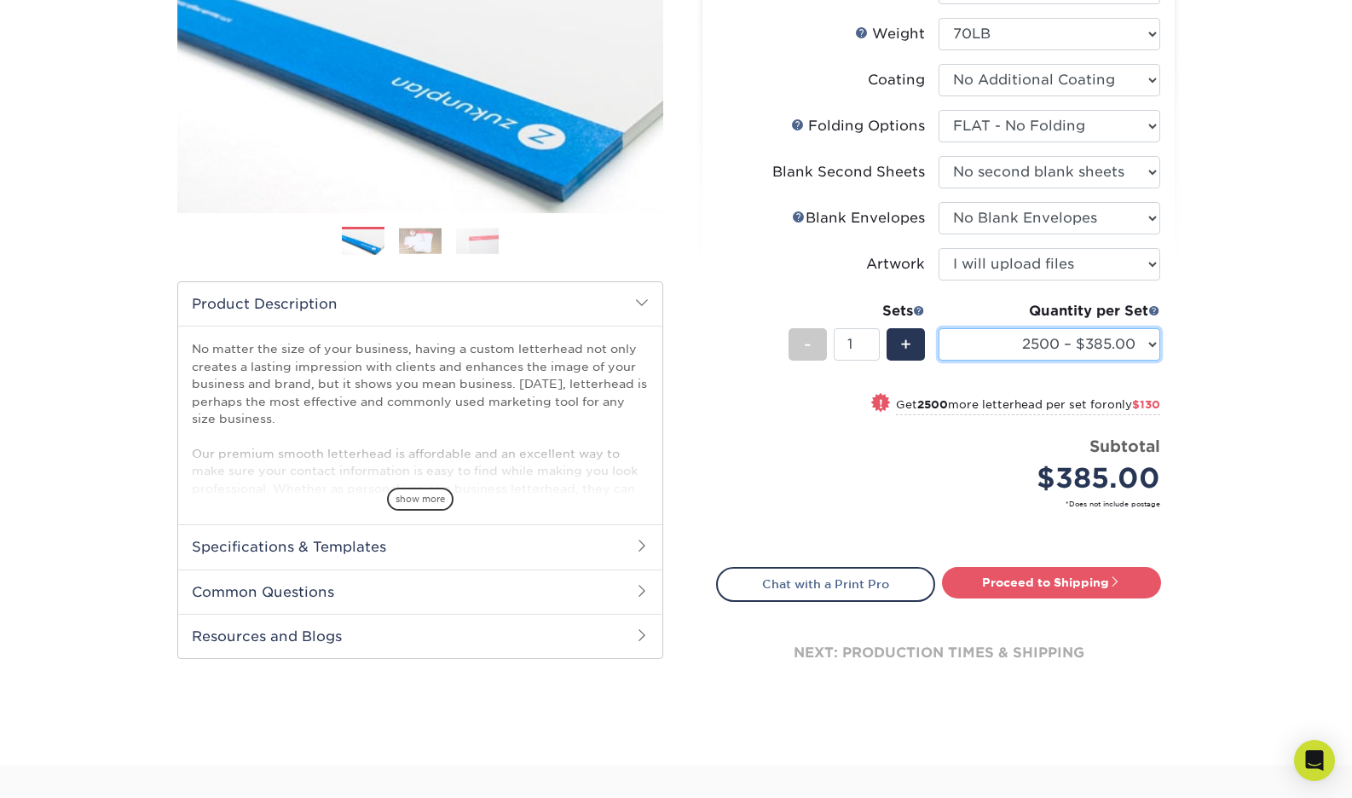
scroll to position [307, 0]
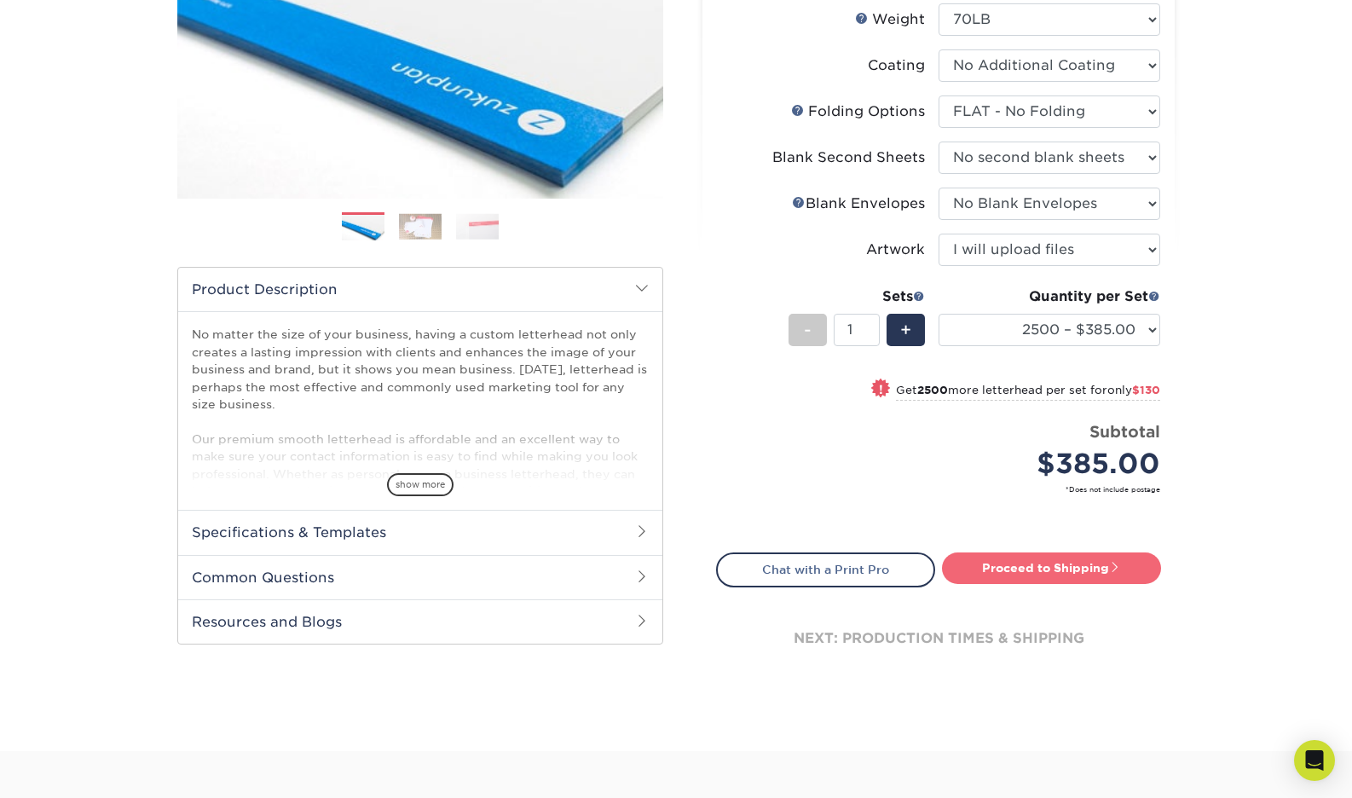
click at [1073, 567] on link "Proceed to Shipping" at bounding box center [1051, 567] width 219 height 31
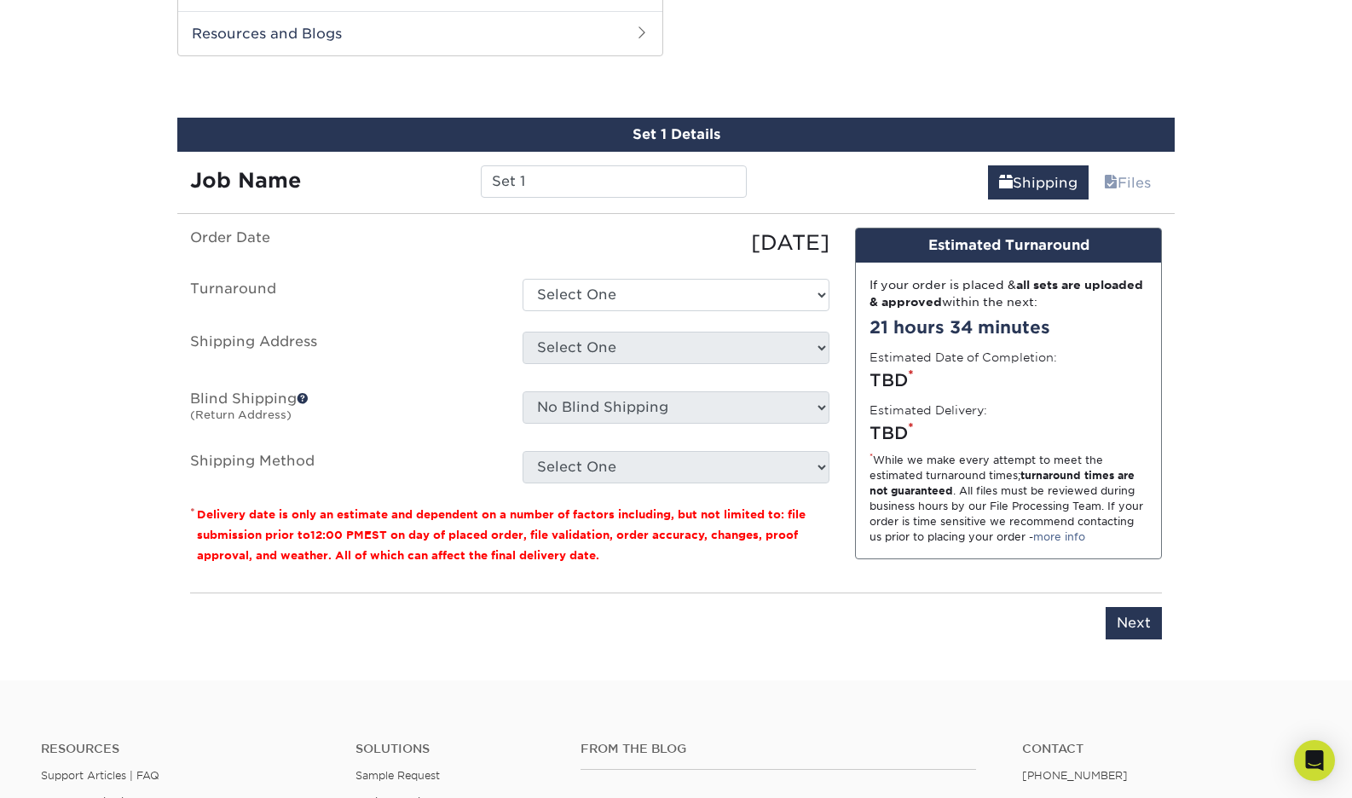
scroll to position [905, 0]
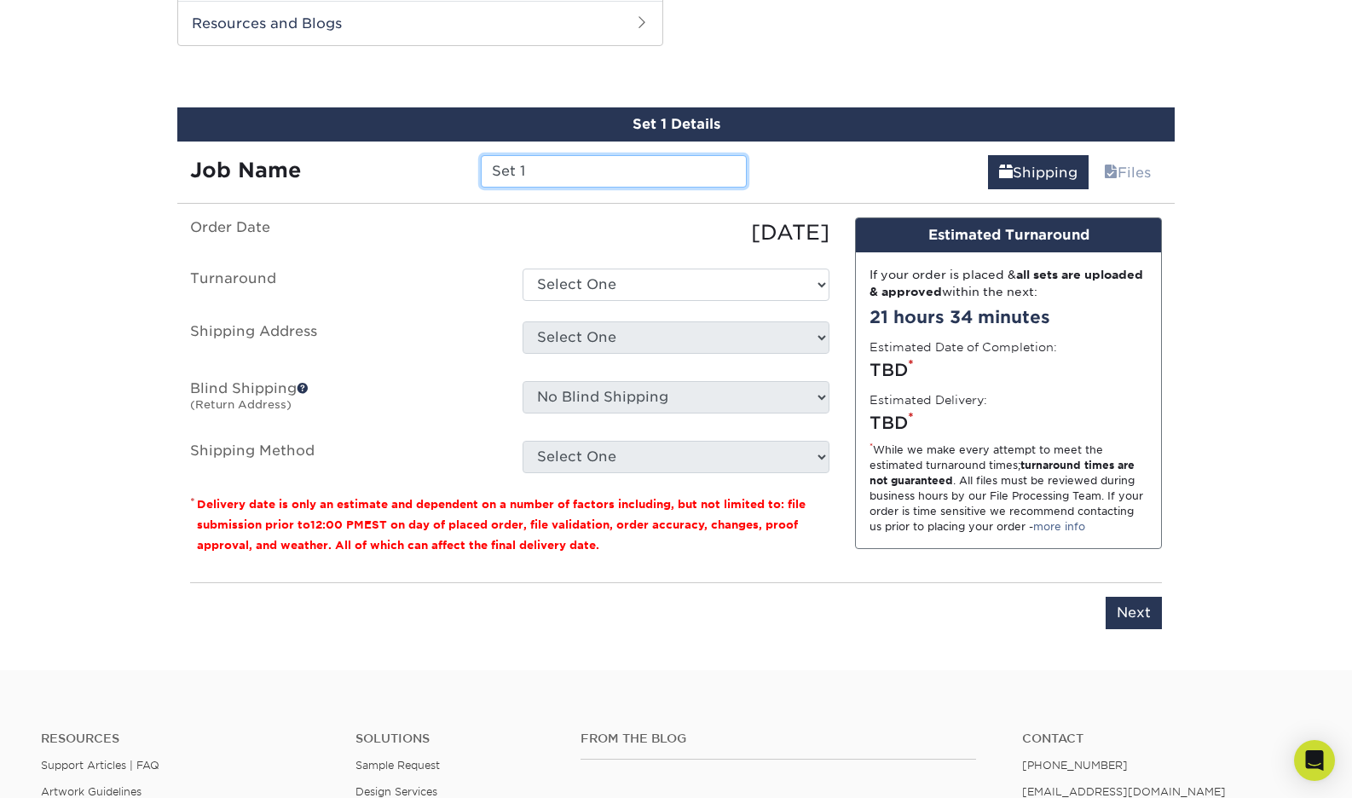
drag, startPoint x: 539, startPoint y: 165, endPoint x: 459, endPoint y: 163, distance: 80.2
click at [459, 163] on div "Job Name Set 1" at bounding box center [468, 171] width 582 height 32
type input "GWW – [GEOGRAPHIC_DATA], 2025"
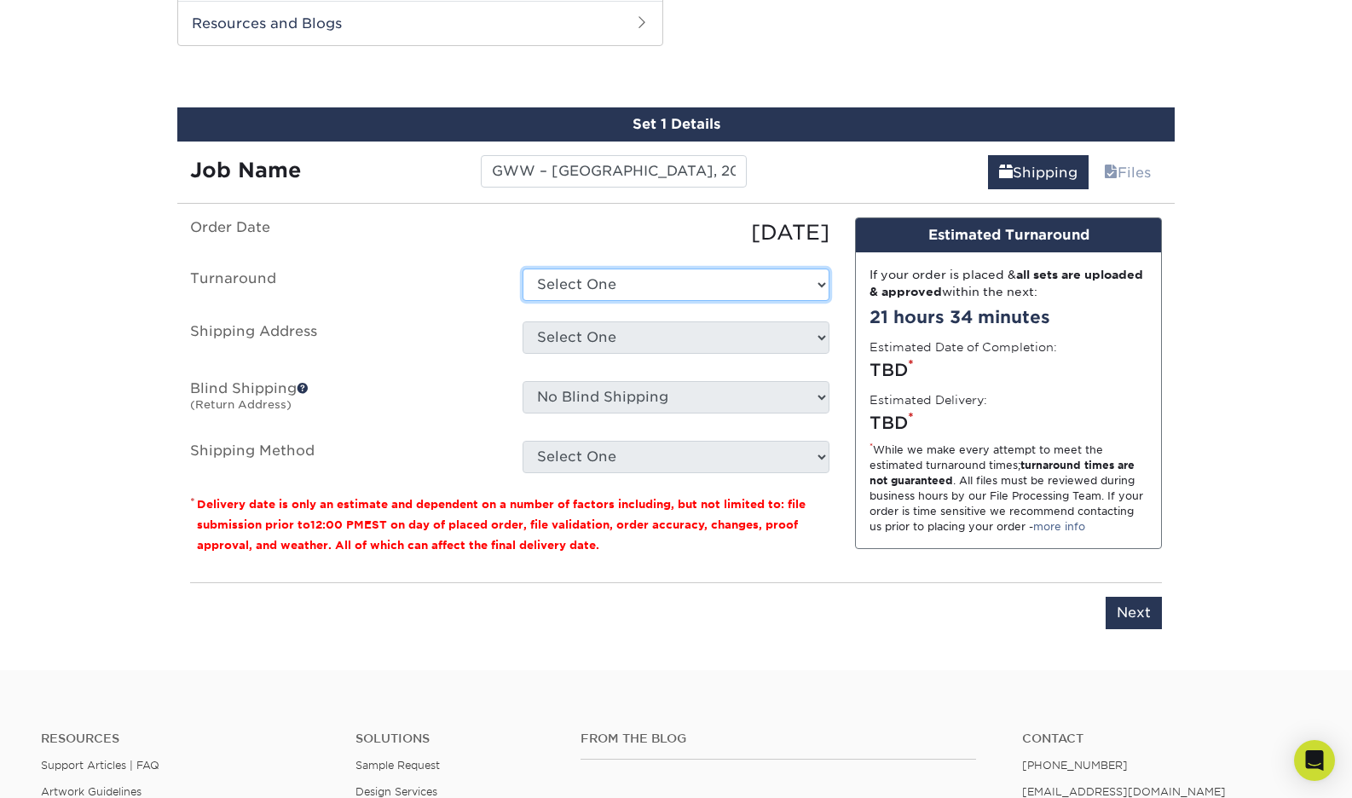
click at [640, 283] on select "Select One 2-4 Business Days 2 Day Next Business Day" at bounding box center [676, 285] width 307 height 32
select select "6c8a5d1f-3a87-455a-a978-a00cd2e06dde"
click at [523, 269] on select "Select One 2-4 Business Days 2 Day Next Business Day" at bounding box center [676, 285] width 307 height 32
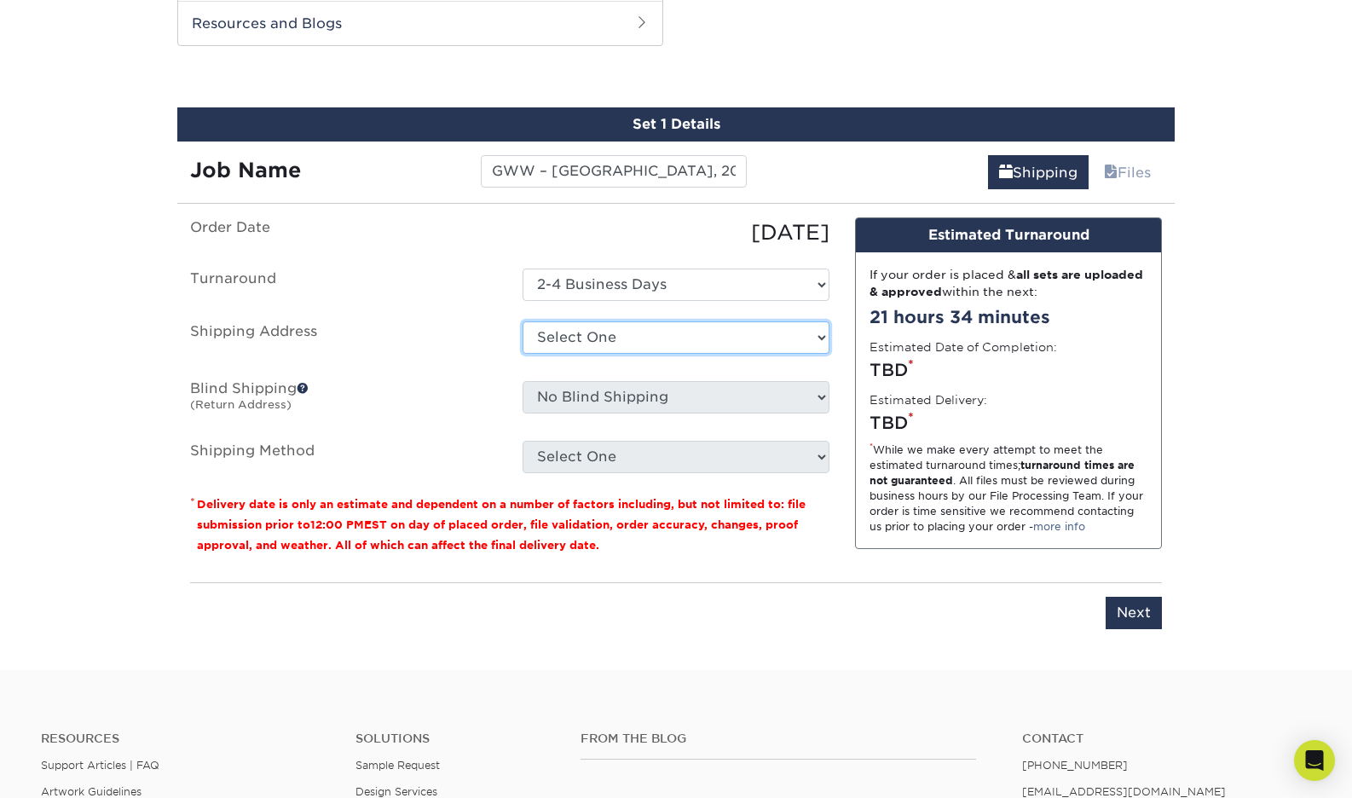
click at [639, 334] on select "Select One + Add New Address - Login" at bounding box center [676, 337] width 307 height 32
click at [523, 354] on select "Select One + Add New Address - Login" at bounding box center [676, 337] width 307 height 32
select select "-1"
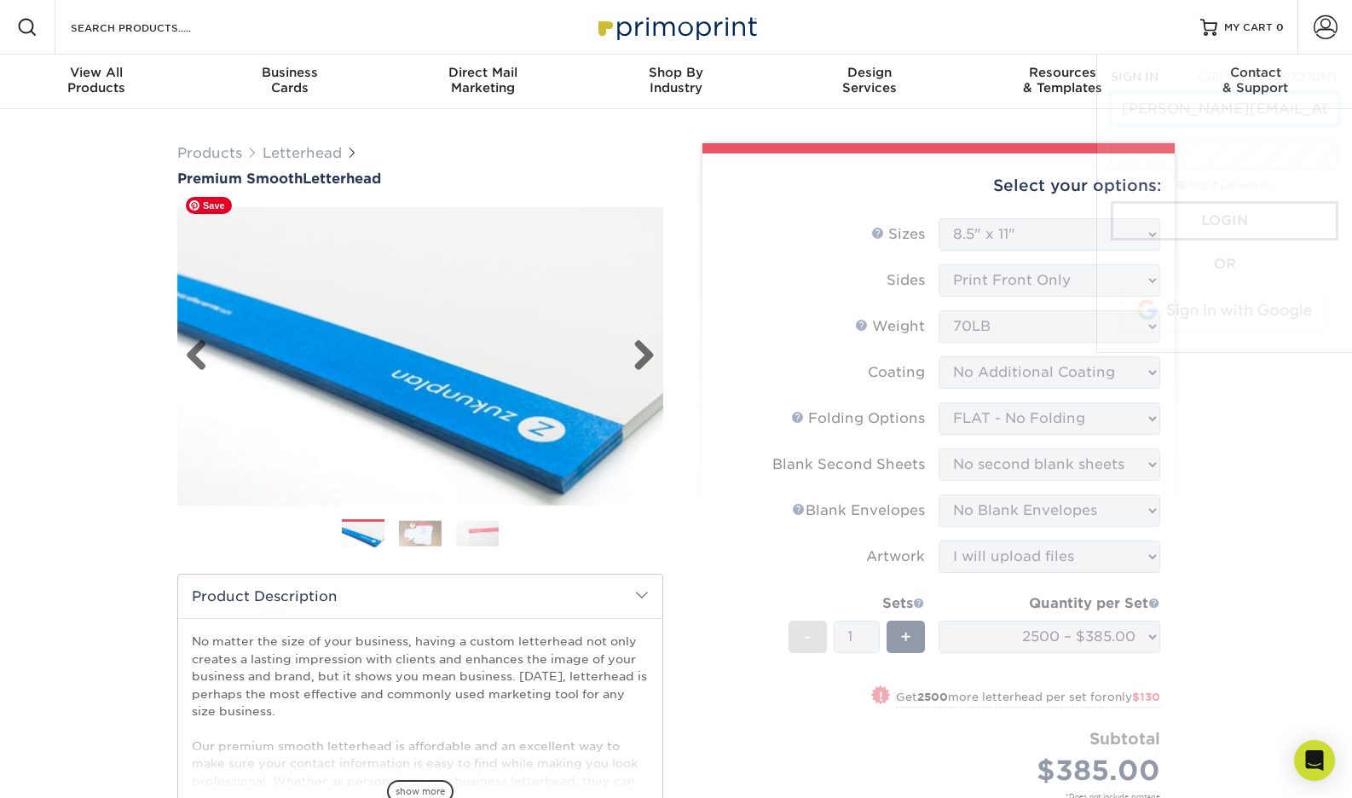
type input "[PERSON_NAME][EMAIL_ADDRESS][DOMAIN_NAME]"
click at [1322, 26] on span at bounding box center [1326, 27] width 24 height 24
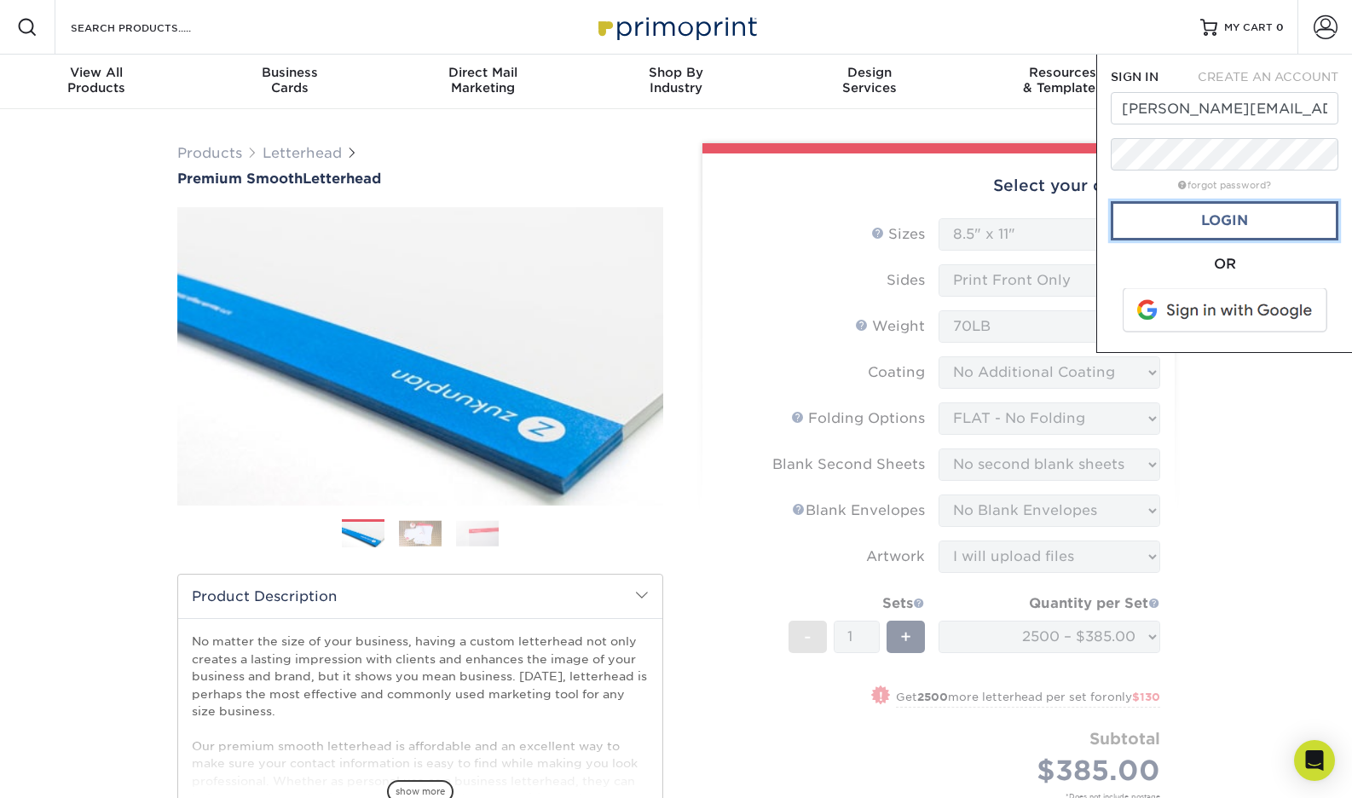
click at [1221, 228] on link "Login" at bounding box center [1225, 220] width 228 height 39
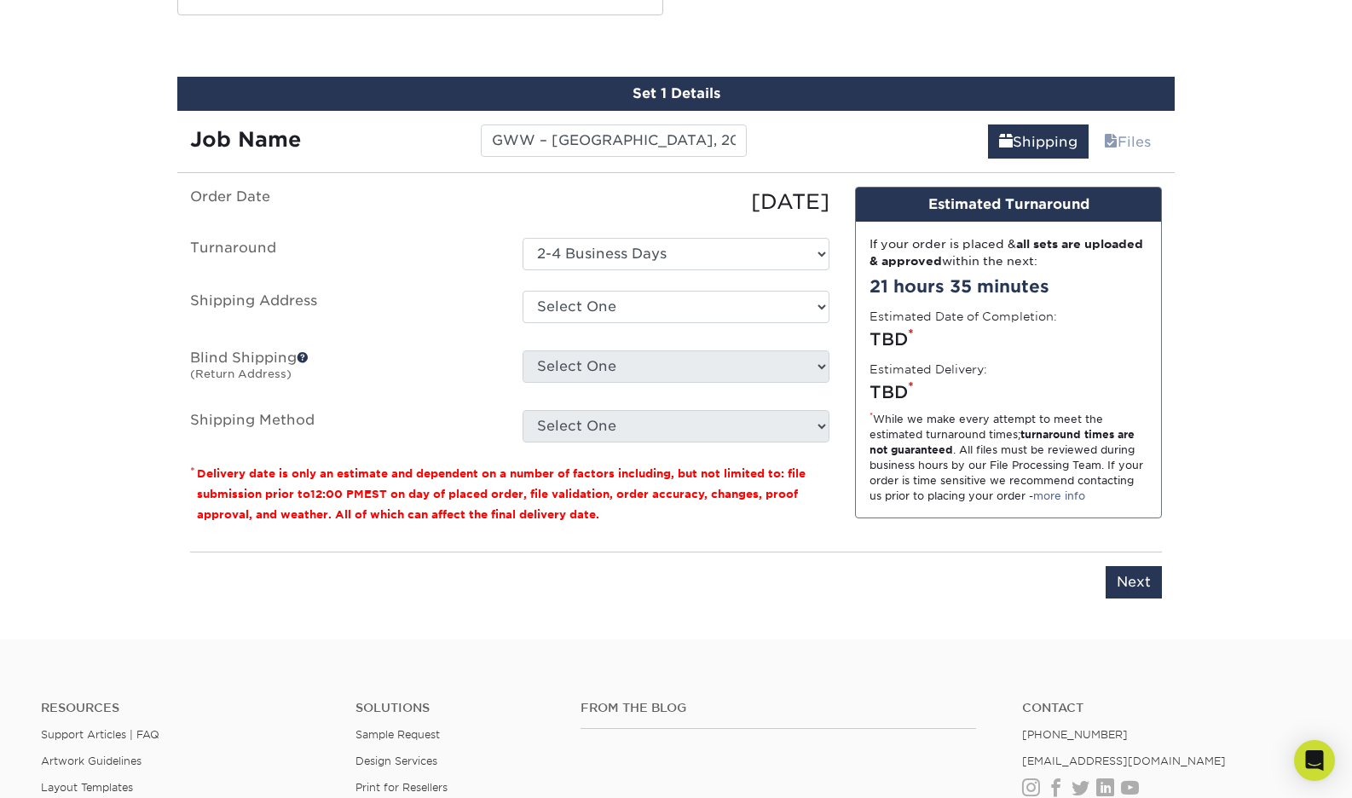
scroll to position [926, 0]
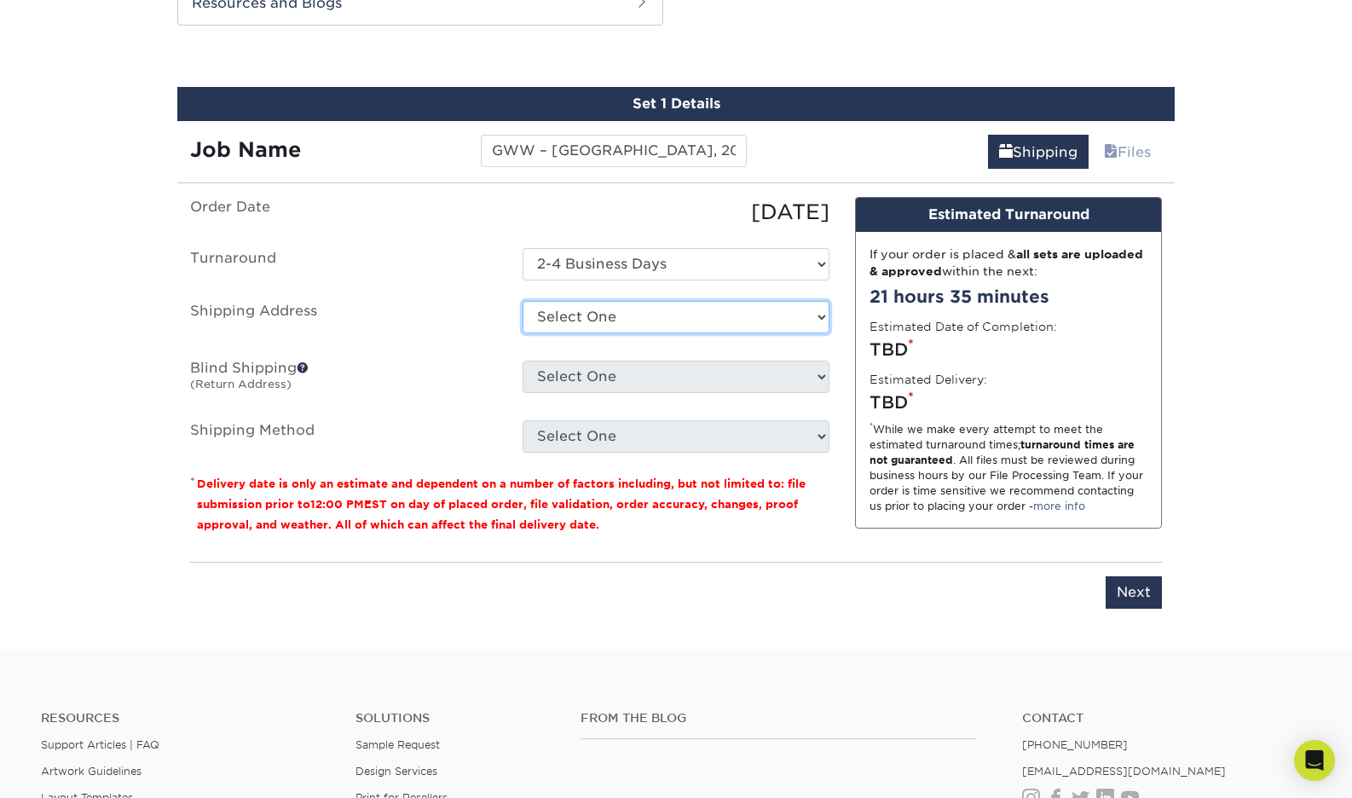
click at [593, 326] on select "Select One 2282 AUBURN RD, TURNER, ME 180 CHURCH ST, LEEDS, ME 276 HILL ST, BID…" at bounding box center [676, 317] width 307 height 32
select select "107599"
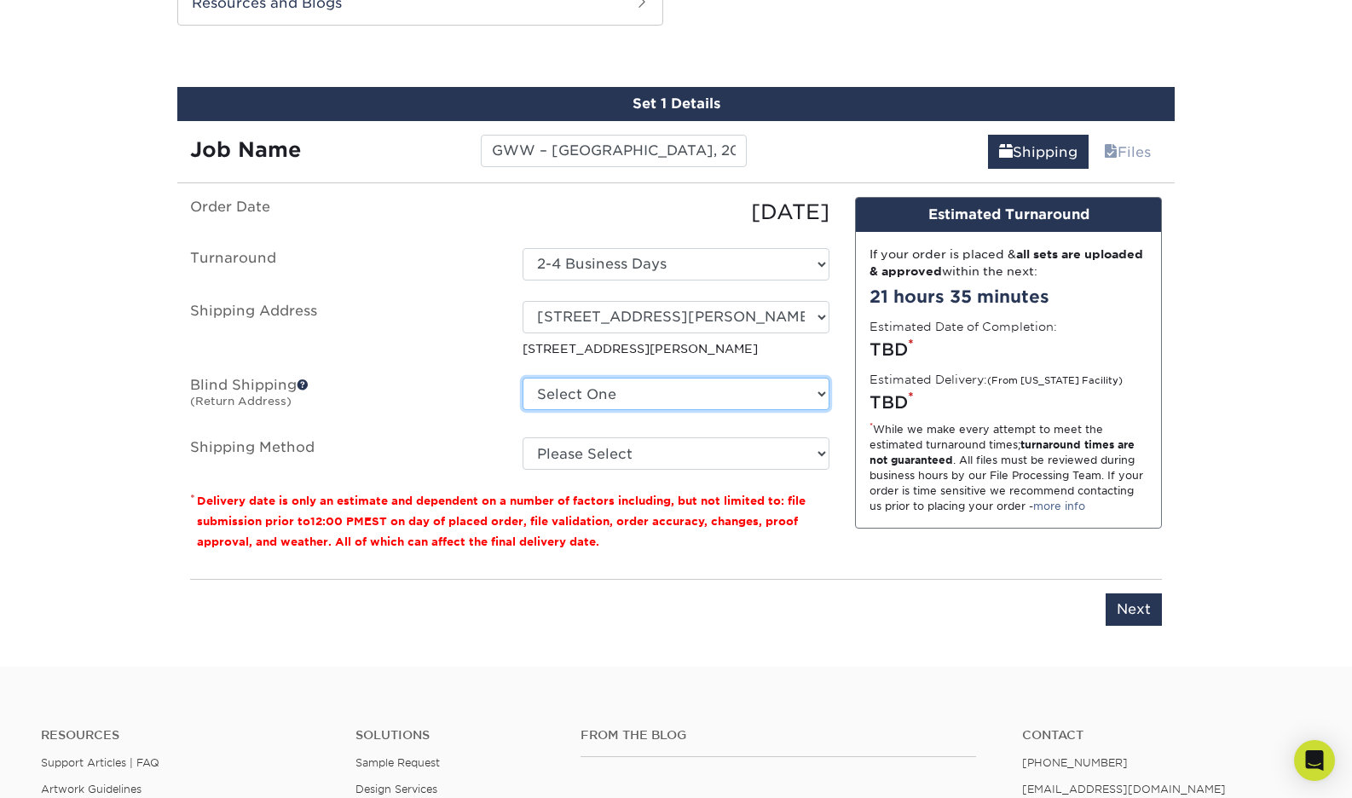
click at [685, 395] on select "Select One 2282 AUBURN RD, TURNER, ME 180 CHURCH ST, LEEDS, ME 276 HILL ST, BID…" at bounding box center [676, 394] width 307 height 32
select select "162600"
click at [523, 378] on select "Select One 2282 AUBURN RD, TURNER, ME 180 CHURCH ST, LEEDS, ME 276 HILL ST, BID…" at bounding box center [676, 394] width 307 height 32
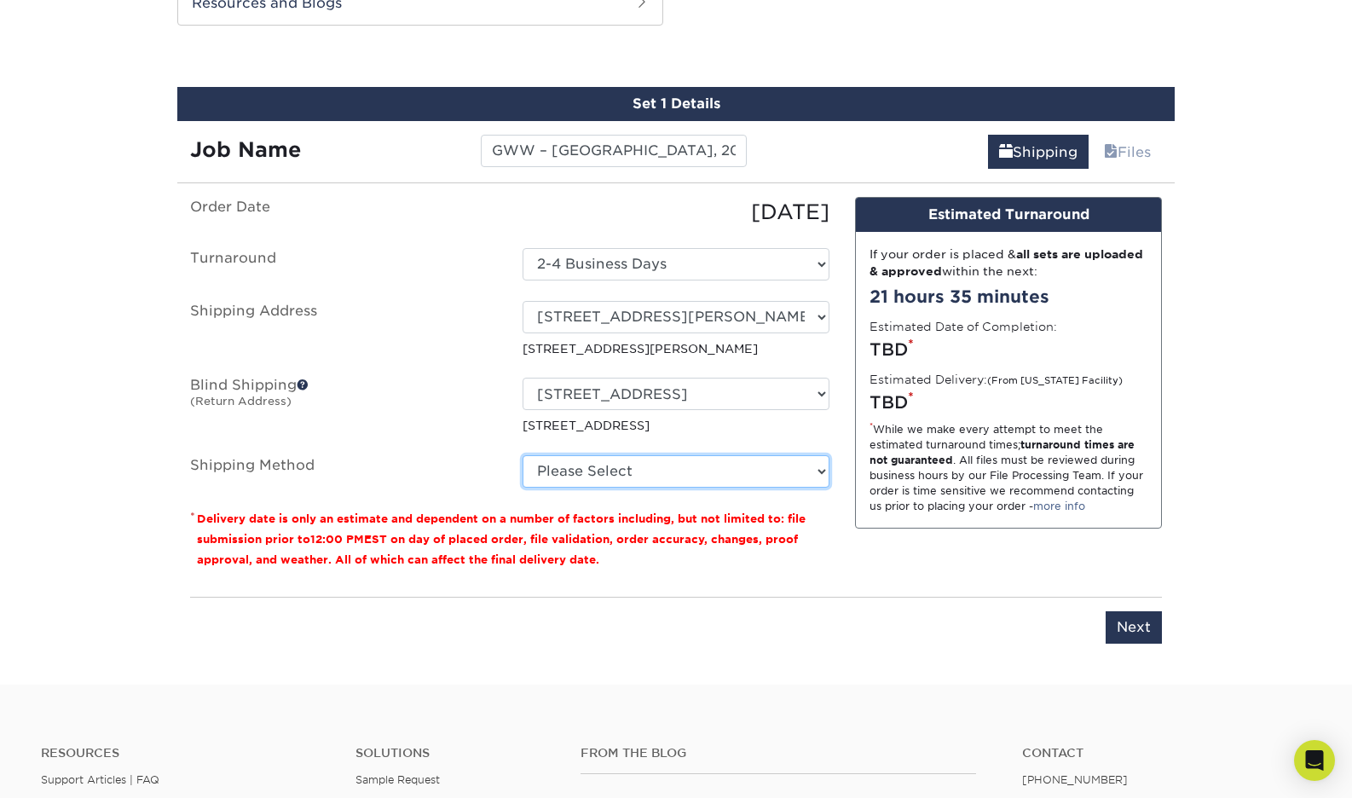
click at [666, 475] on select "Please Select Ground Shipping (+$36.84) 3 Day Shipping Service (+$49.16) 2 Day …" at bounding box center [676, 471] width 307 height 32
select select "03"
click at [523, 455] on select "Please Select Ground Shipping (+$36.84) 3 Day Shipping Service (+$49.16) 2 Day …" at bounding box center [676, 471] width 307 height 32
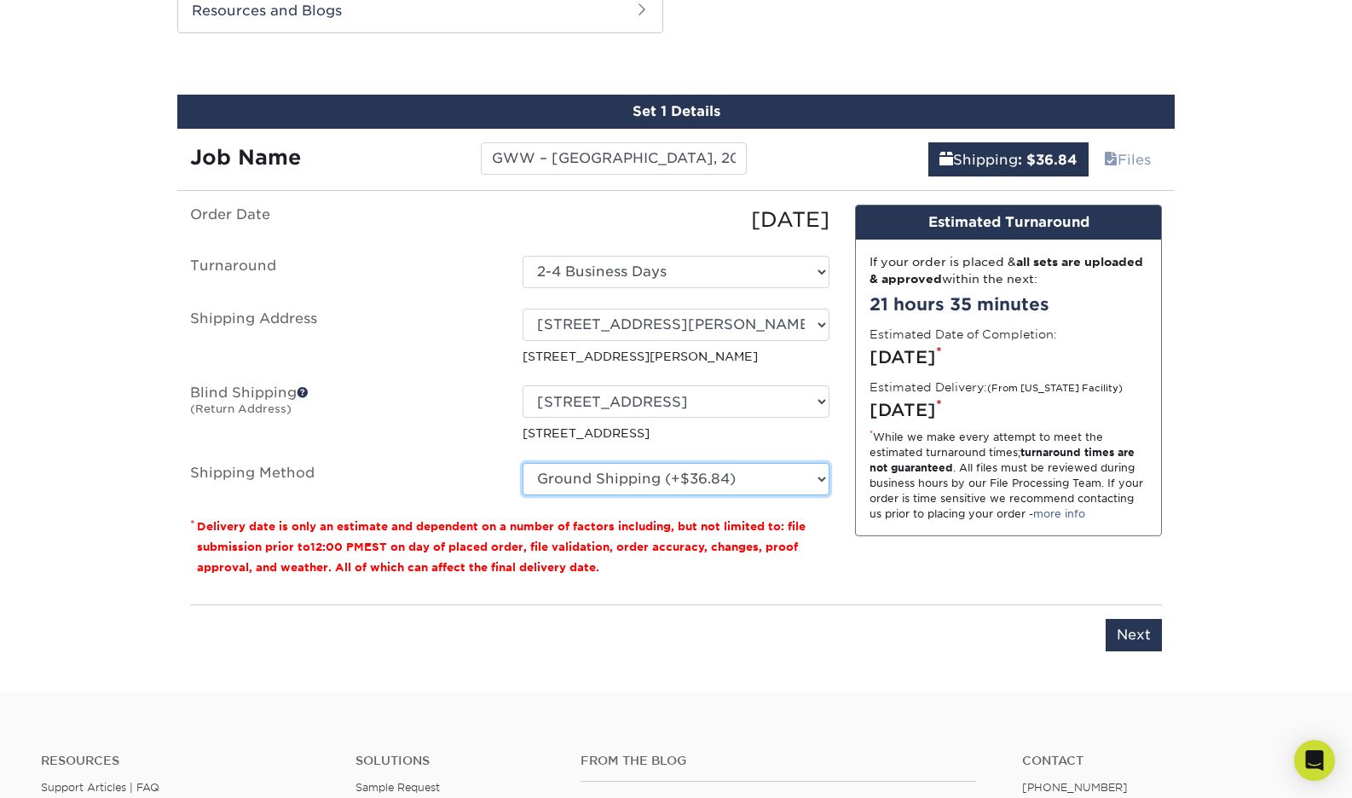
scroll to position [917, 0]
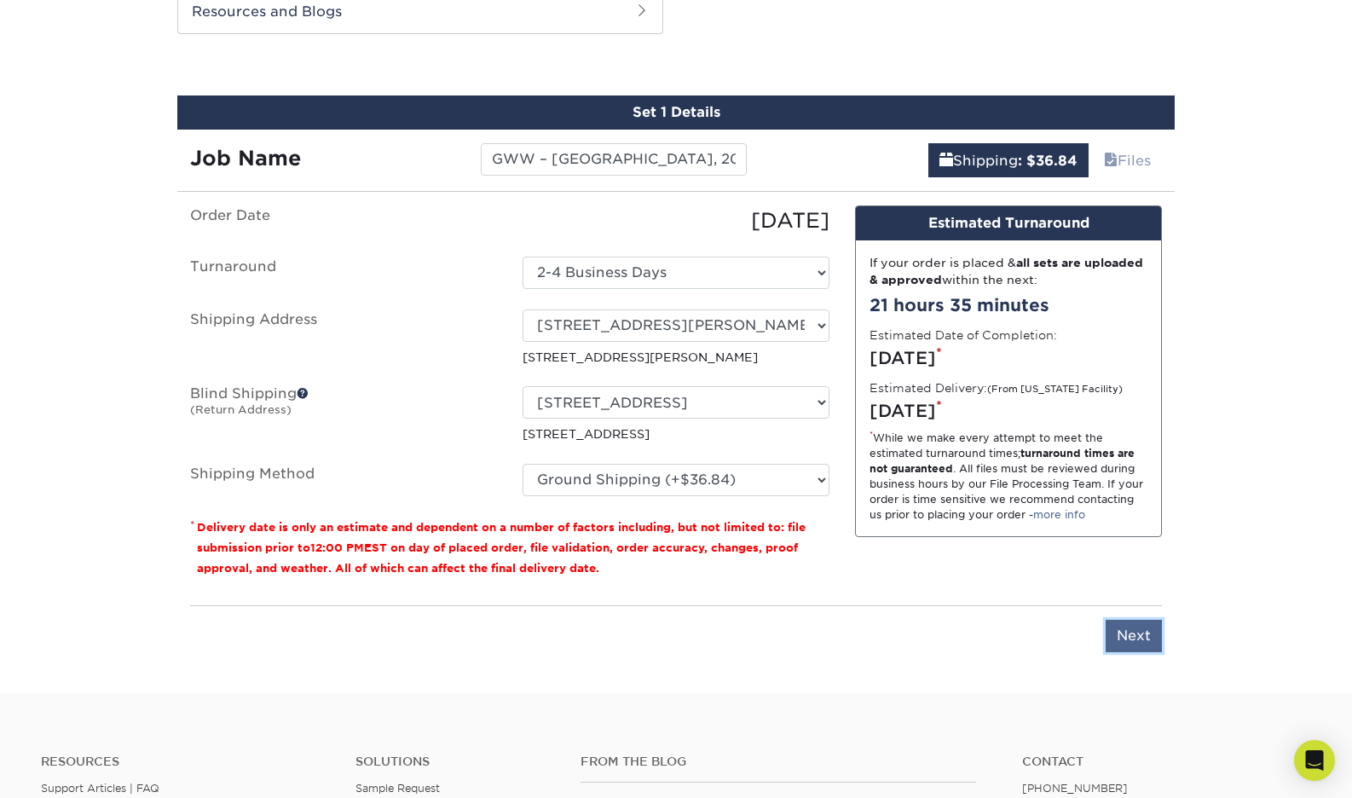
click at [1137, 633] on input "Next" at bounding box center [1134, 636] width 56 height 32
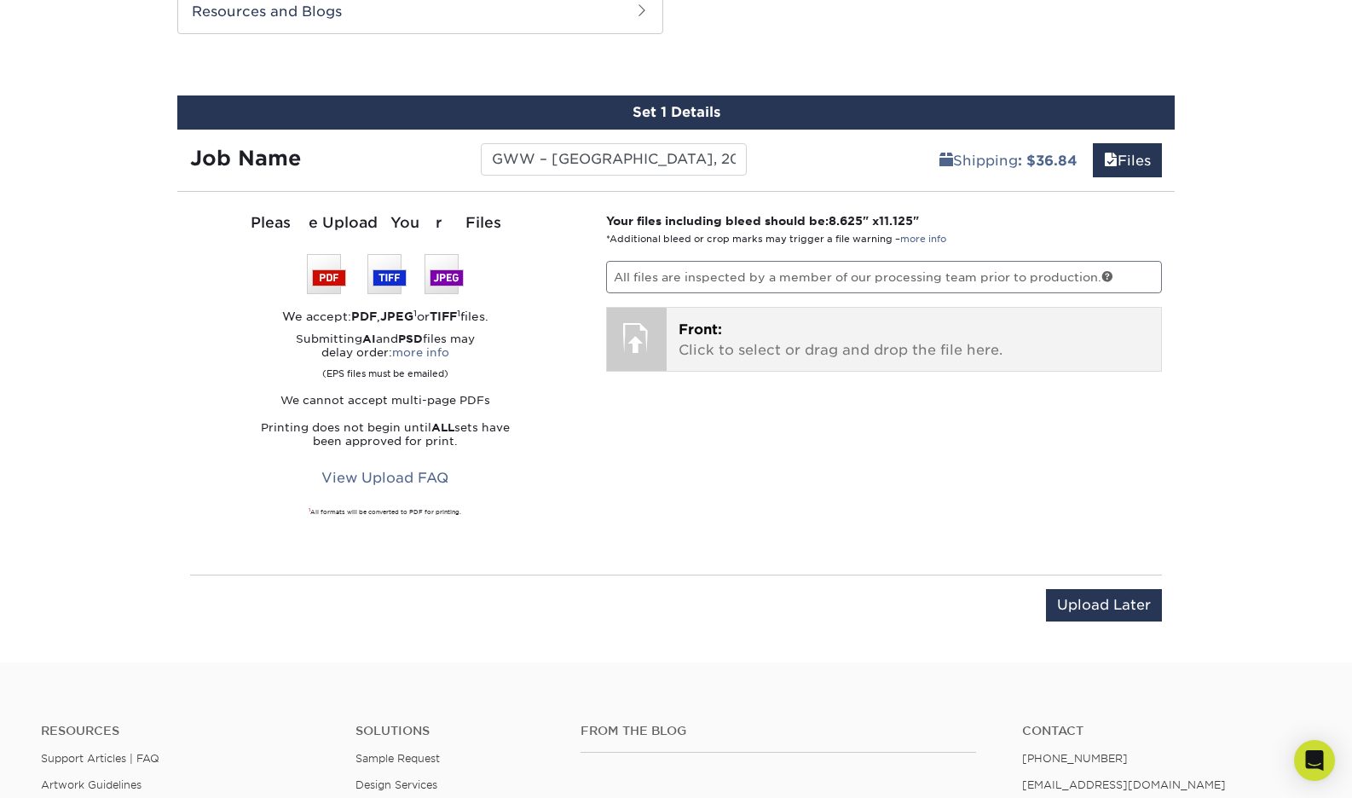
click at [699, 345] on p "Front: Click to select or drag and drop the file here." at bounding box center [914, 340] width 471 height 41
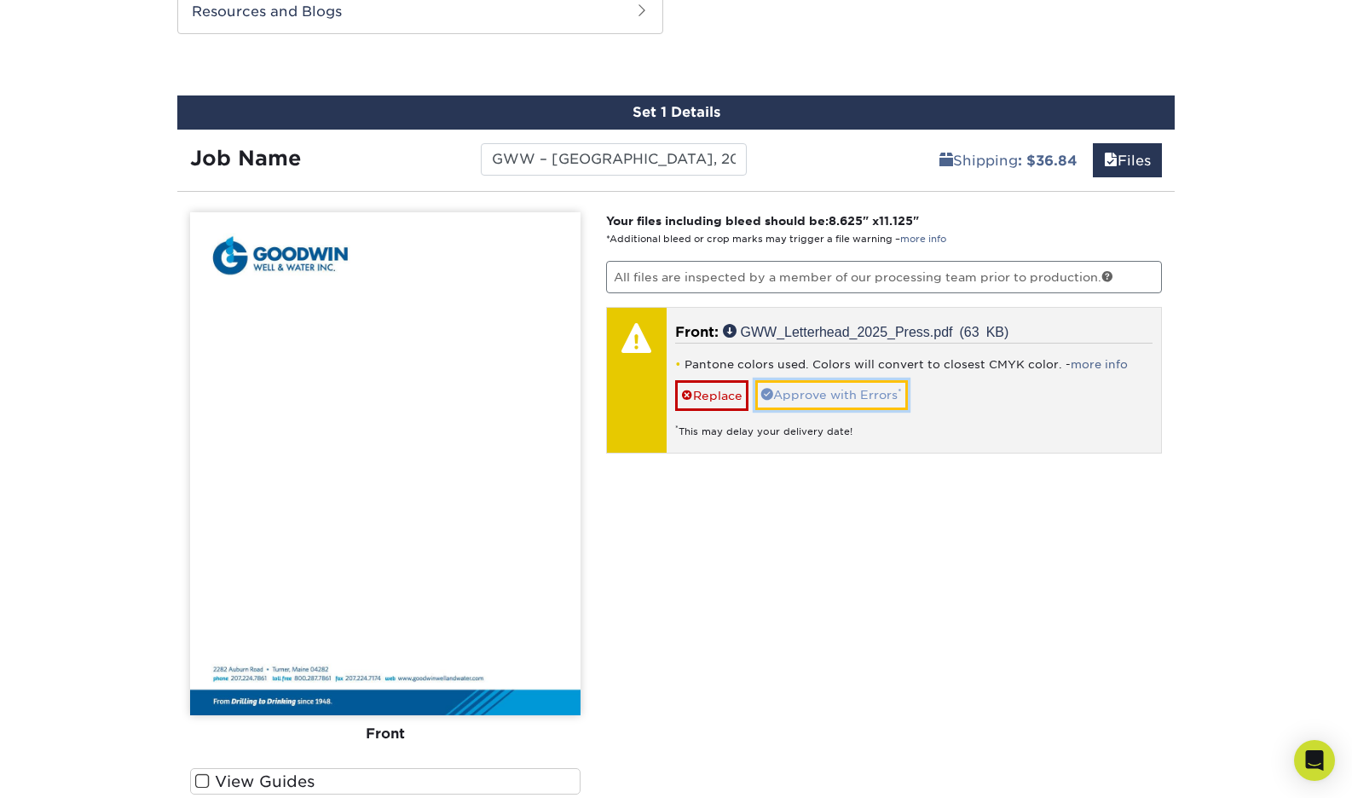
click at [831, 398] on link "Approve with Errors *" at bounding box center [831, 394] width 153 height 29
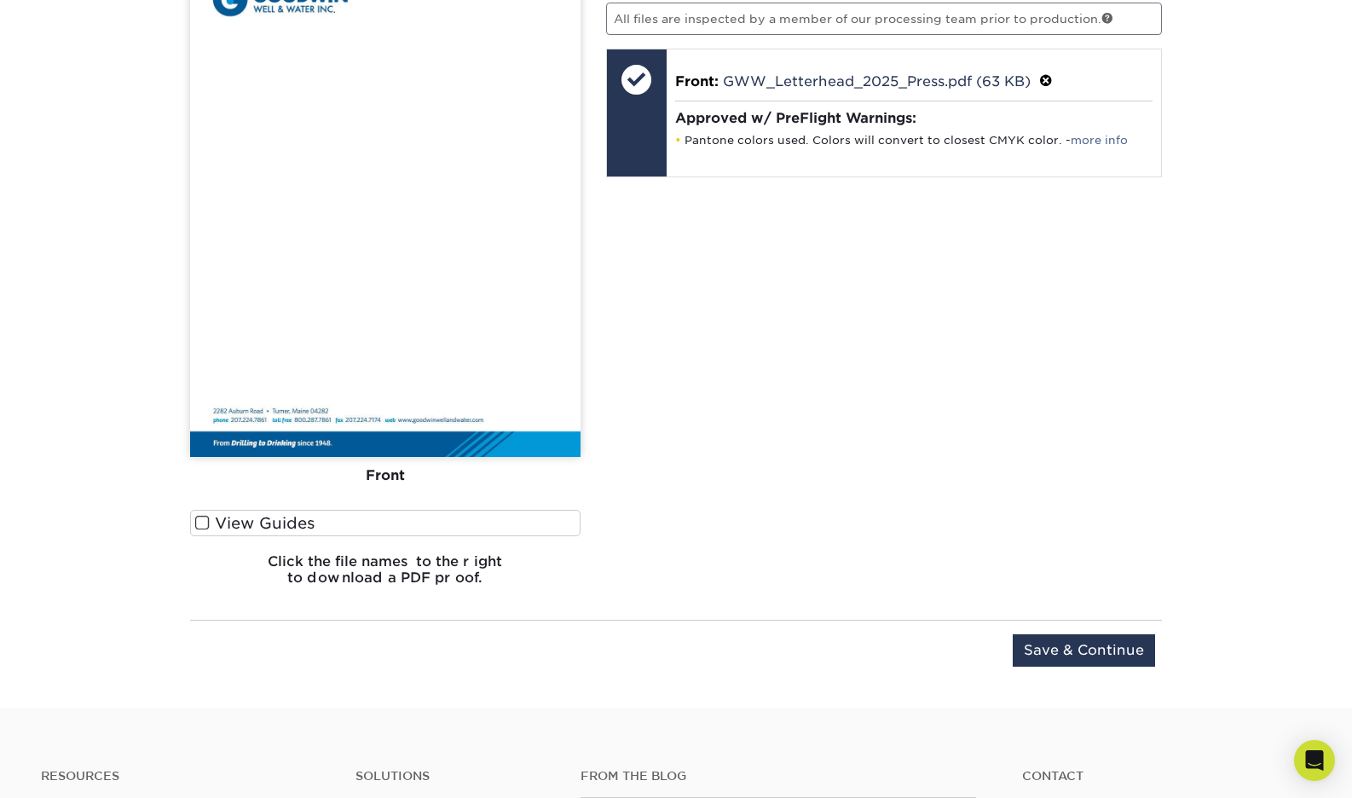
scroll to position [1238, 0]
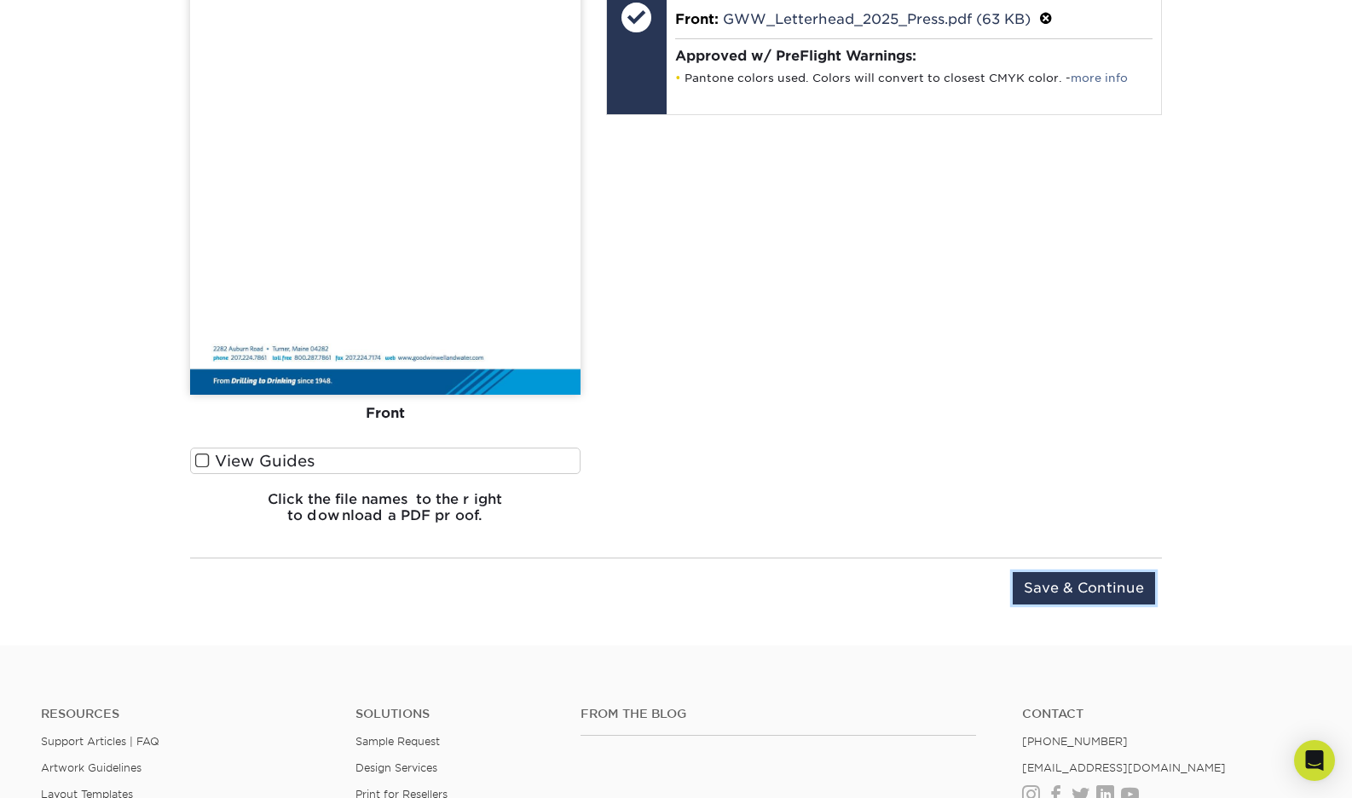
click at [1123, 589] on input "Save & Continue" at bounding box center [1084, 588] width 142 height 32
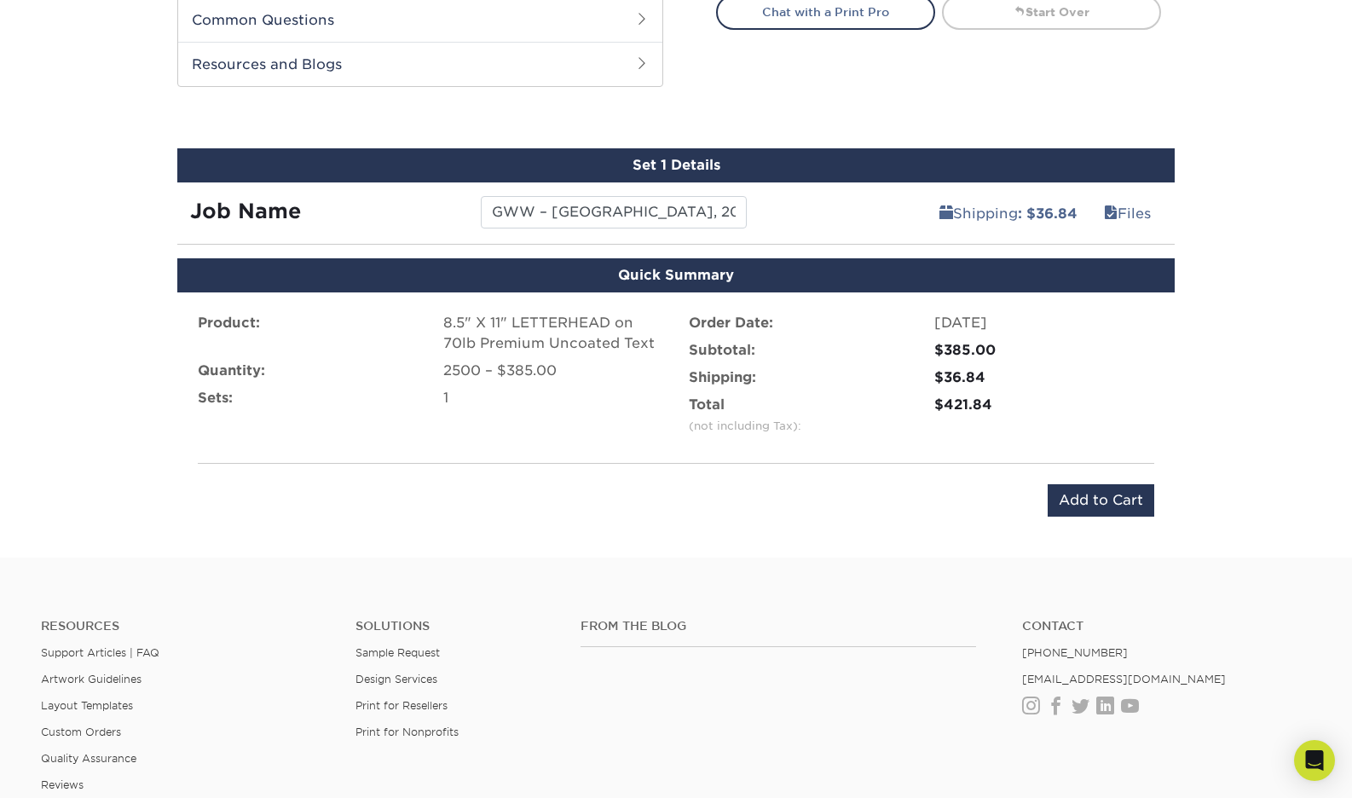
scroll to position [866, 0]
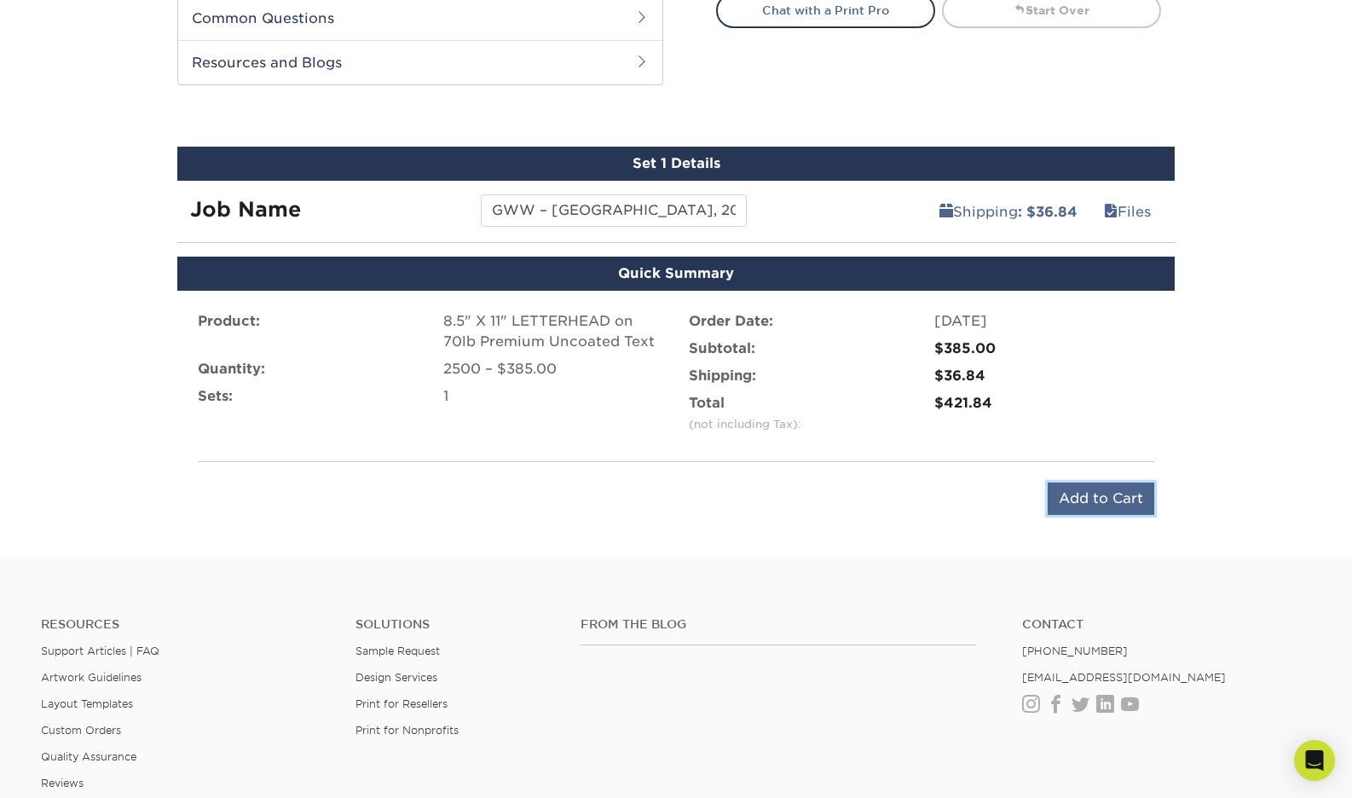
click at [1130, 493] on input "Add to Cart" at bounding box center [1101, 498] width 107 height 32
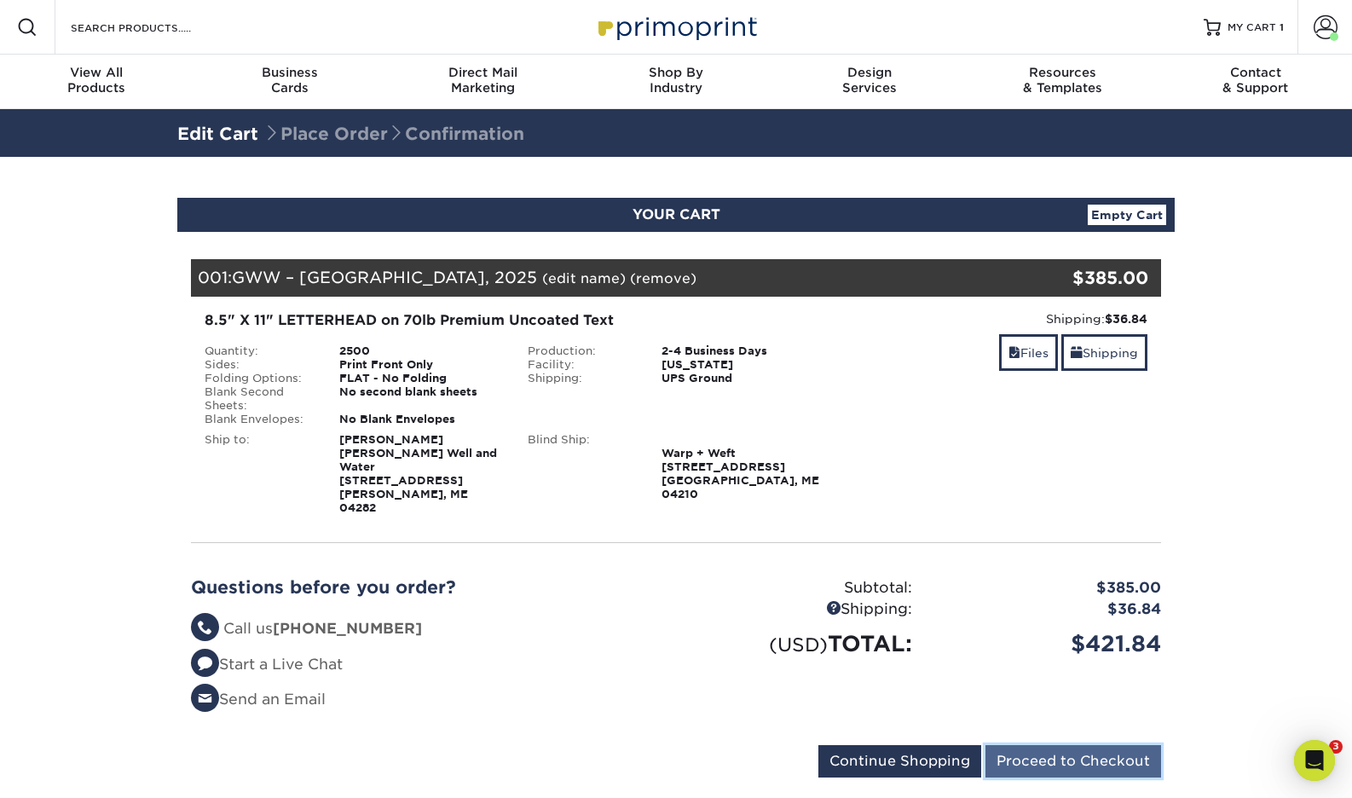
click at [1075, 745] on input "Proceed to Checkout" at bounding box center [1073, 761] width 176 height 32
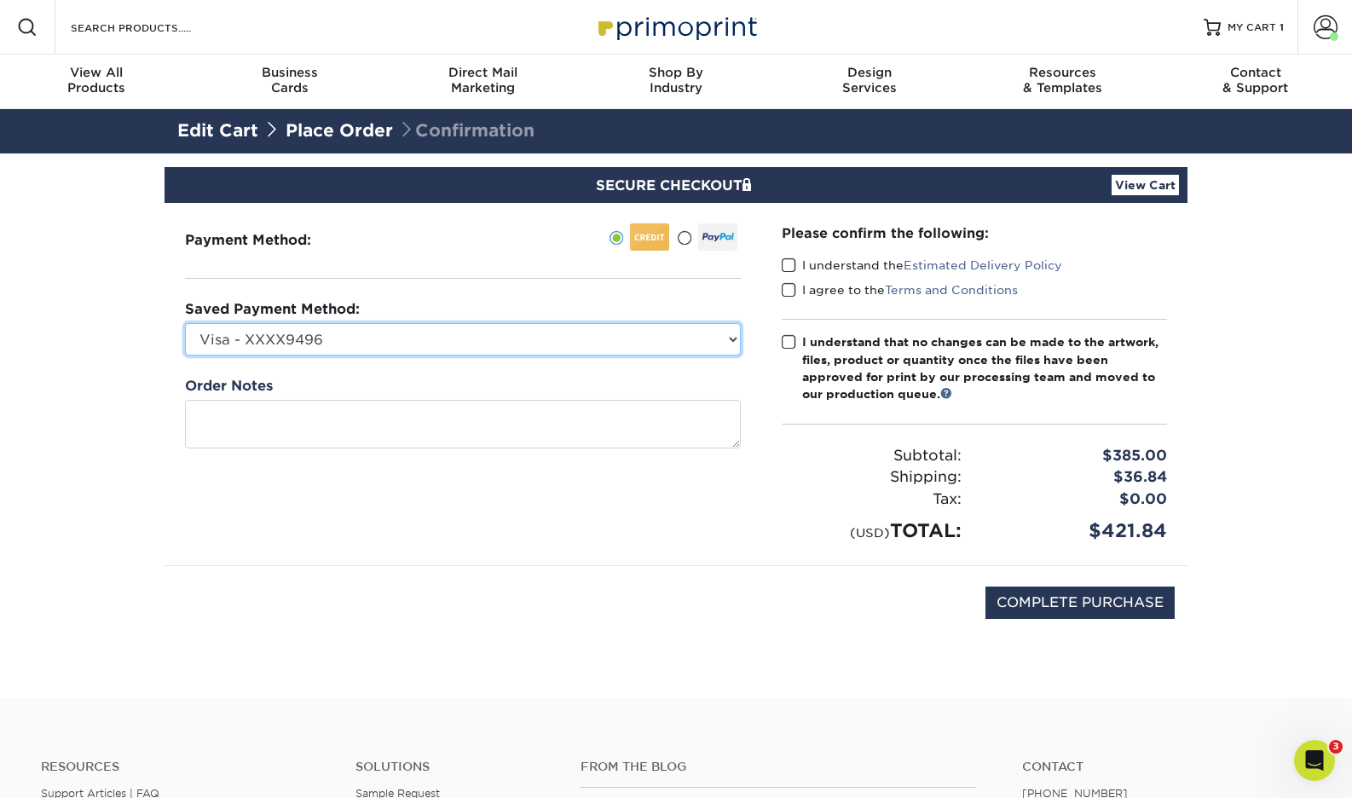
click at [699, 338] on select "Visa - XXXX9496 Visa - XXXX9496 American Express - XXXX2001 New Credit Card" at bounding box center [463, 339] width 556 height 32
select select "69282"
click at [185, 323] on select "Visa - XXXX9496 Visa - XXXX9496 American Express - XXXX2001 New Credit Card" at bounding box center [463, 339] width 556 height 32
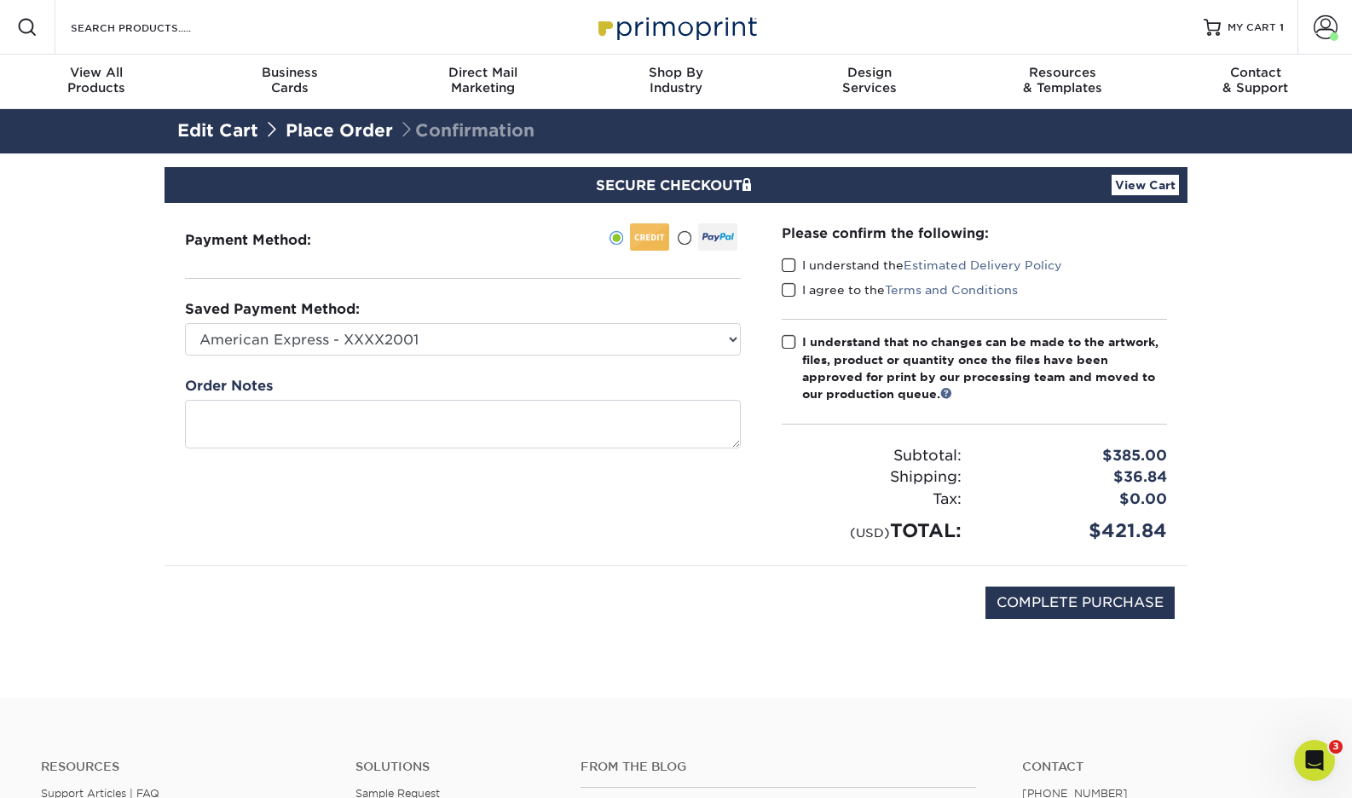
drag, startPoint x: 790, startPoint y: 264, endPoint x: 790, endPoint y: 284, distance: 19.6
click at [788, 267] on span at bounding box center [789, 265] width 14 height 16
click at [0, 0] on input "I understand the Estimated Delivery Policy" at bounding box center [0, 0] width 0 height 0
click at [789, 287] on span at bounding box center [789, 290] width 14 height 16
click at [0, 0] on input "I agree to the Terms and Conditions" at bounding box center [0, 0] width 0 height 0
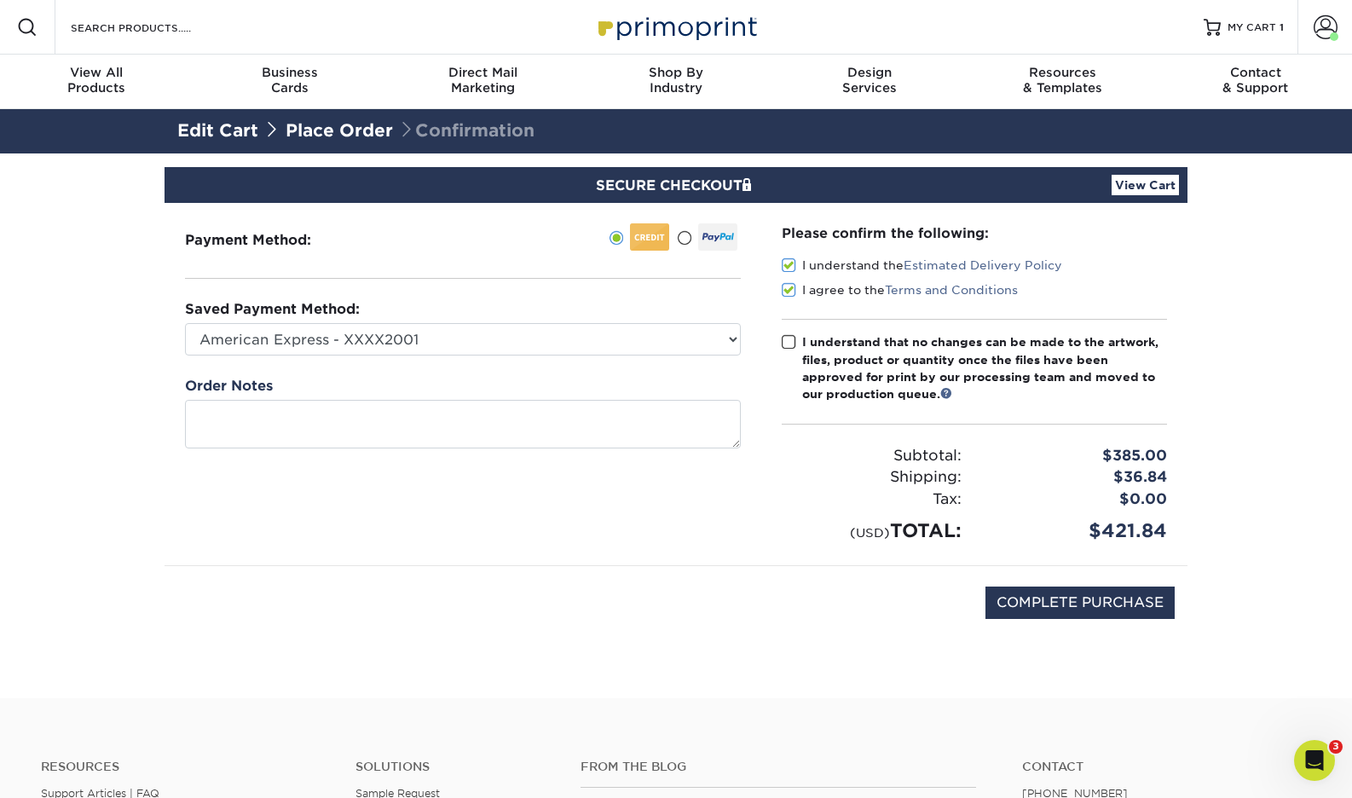
drag, startPoint x: 790, startPoint y: 341, endPoint x: 826, endPoint y: 455, distance: 119.7
click at [790, 341] on span at bounding box center [789, 342] width 14 height 16
click at [0, 0] on input "I understand that no changes can be made to the artwork, files, product or quan…" at bounding box center [0, 0] width 0 height 0
click at [1048, 604] on input "COMPLETE PURCHASE" at bounding box center [1079, 602] width 189 height 32
type input "PROCESSING, PLEASE WAIT..."
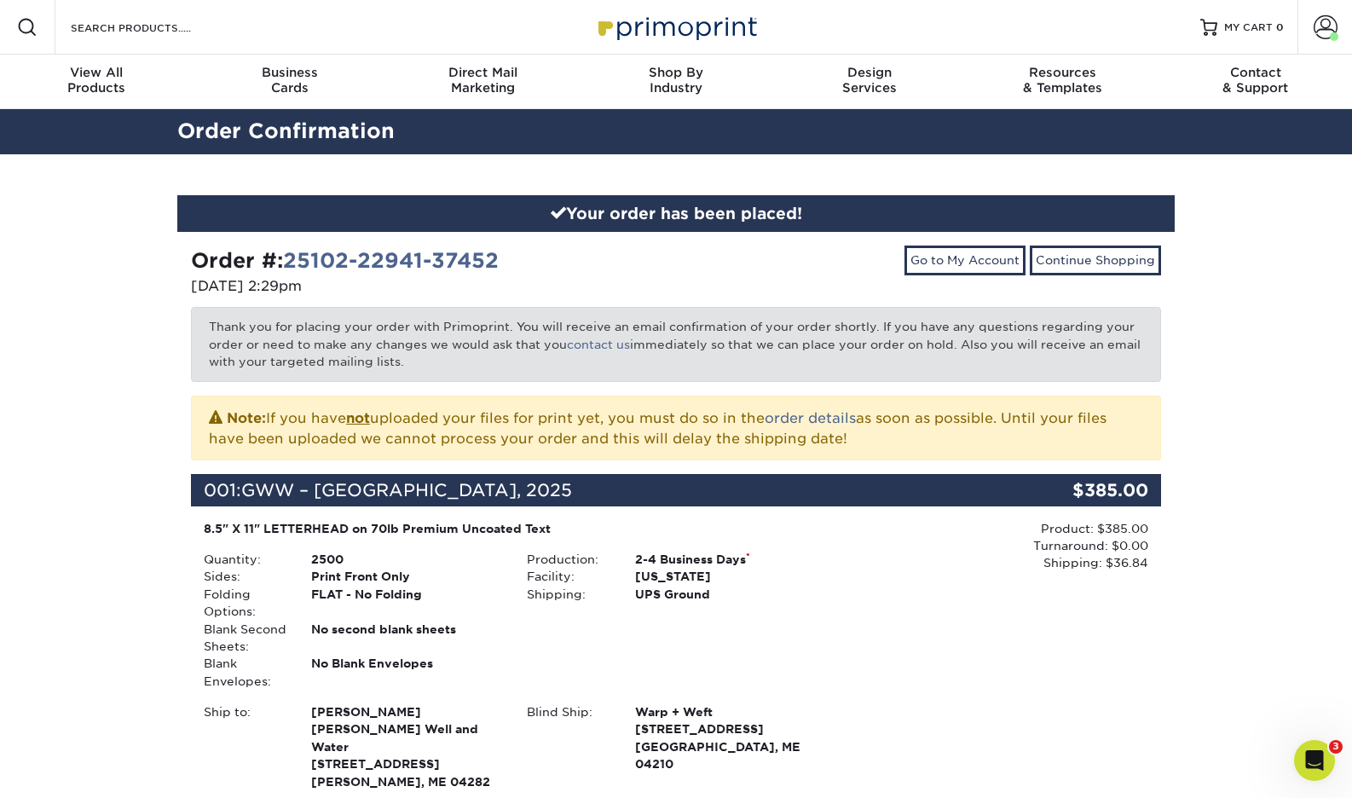
click at [938, 601] on div "Product: $385.00 Turnaround: $0.00 Shipping: $36.84 Discount: - $0.00" at bounding box center [999, 657] width 323 height 274
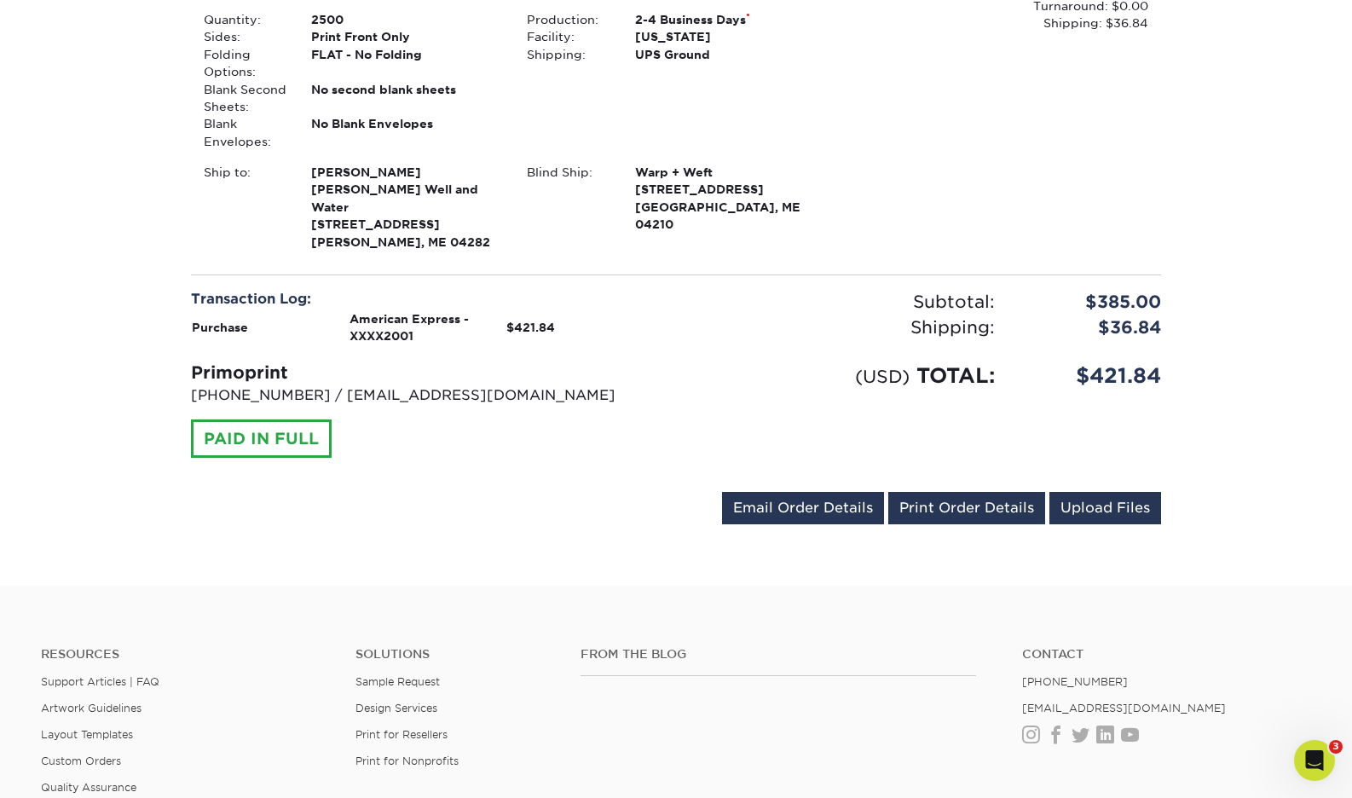
scroll to position [809, 0]
